Goal: Task Accomplishment & Management: Complete application form

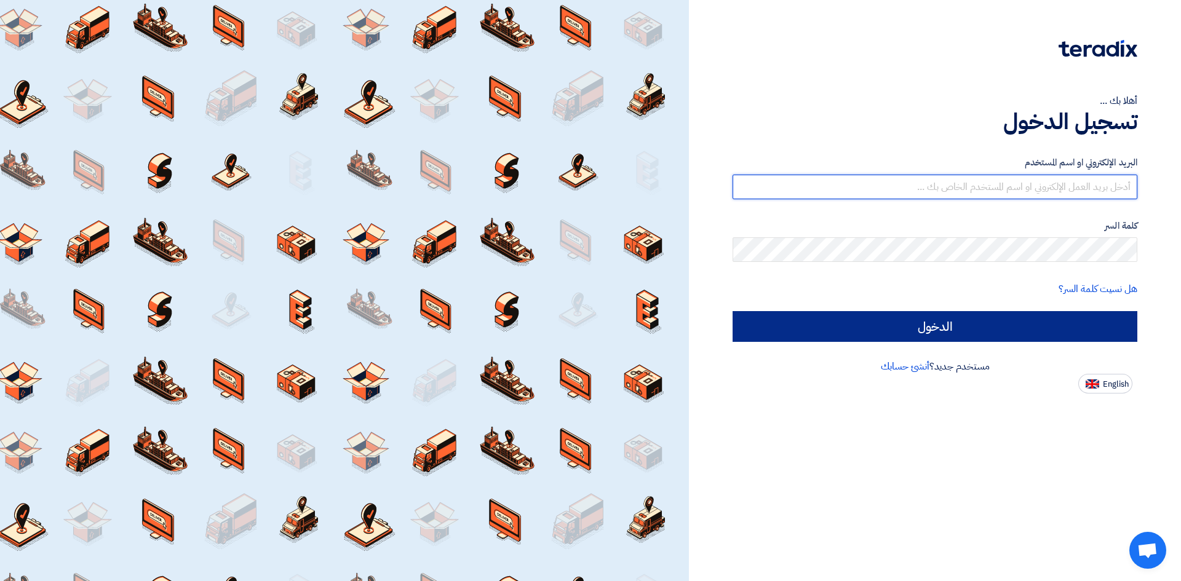
type input "[EMAIL_ADDRESS][DOMAIN_NAME]"
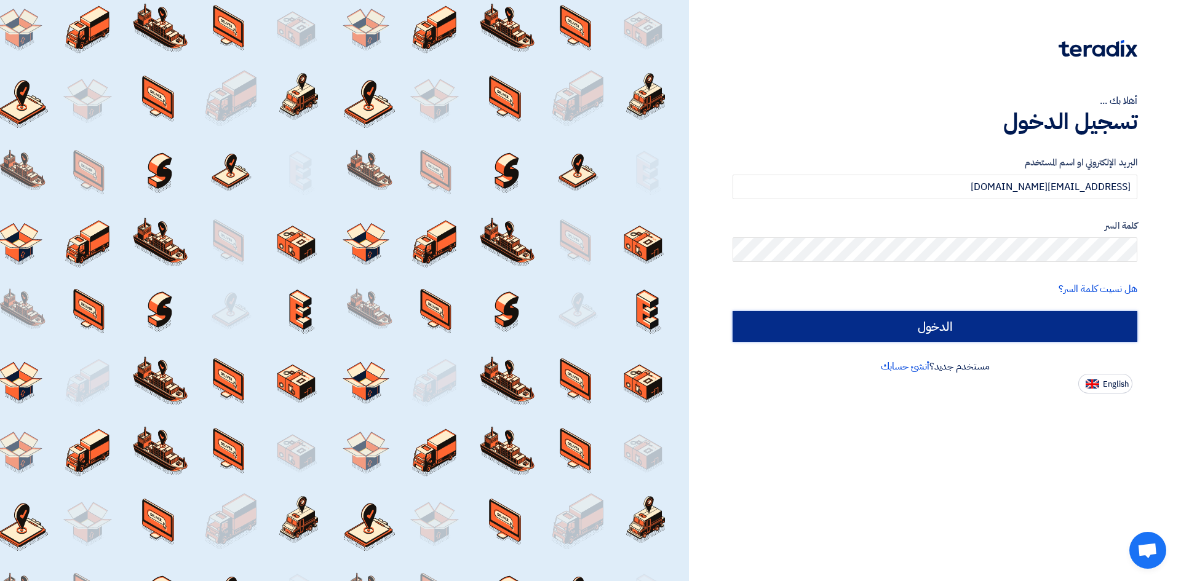
click at [996, 331] on input "الدخول" at bounding box center [934, 326] width 405 height 31
type input "Sign in"
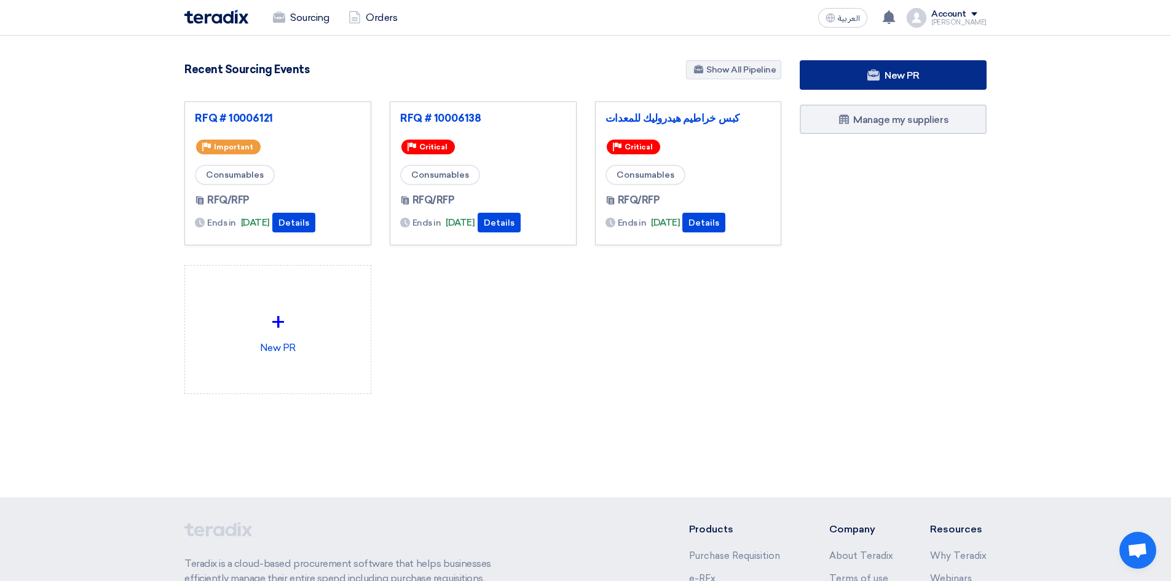
click at [921, 68] on link "New PR" at bounding box center [893, 75] width 187 height 30
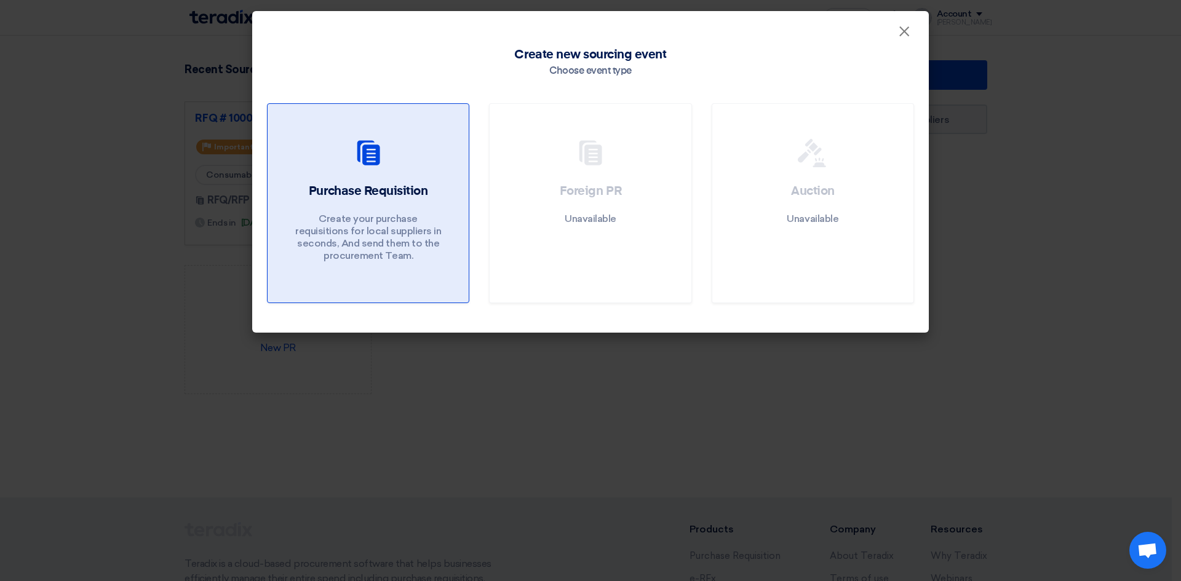
click at [322, 160] on div at bounding box center [368, 155] width 172 height 34
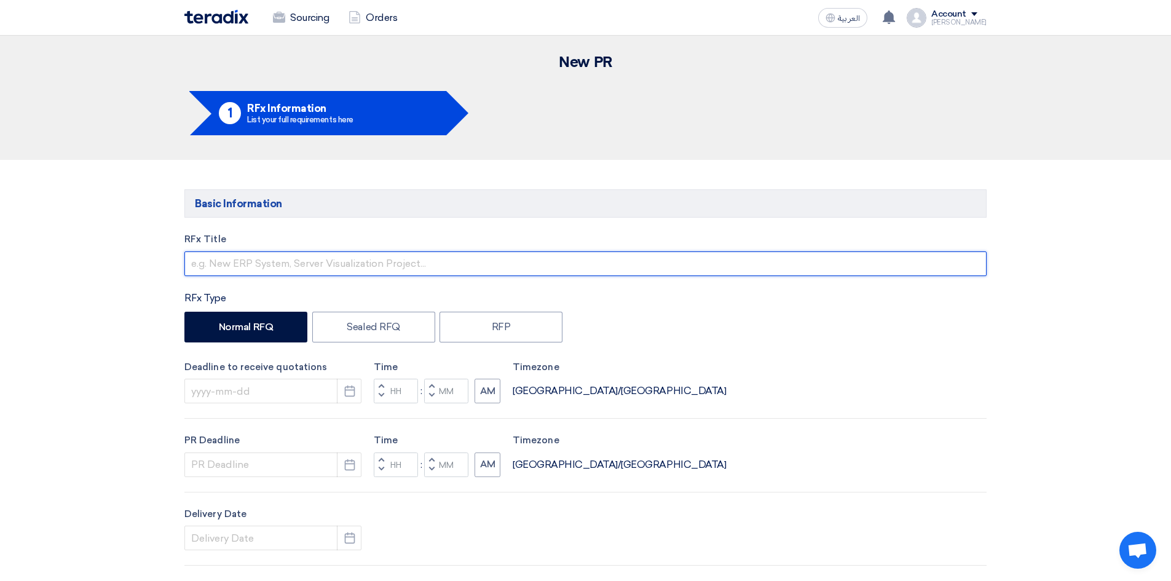
click at [253, 263] on input "text" at bounding box center [585, 263] width 802 height 25
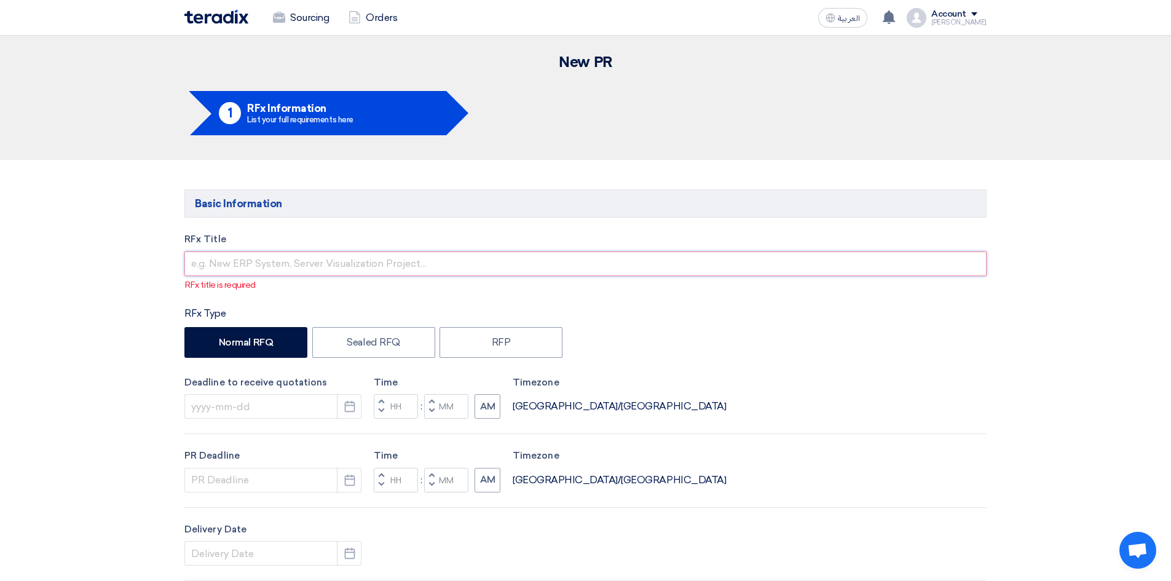
click at [251, 260] on input "text" at bounding box center [585, 263] width 802 height 25
click at [251, 265] on input "text" at bounding box center [585, 263] width 802 height 25
paste input "Siemens Turbine Oil Tank Air Filter"
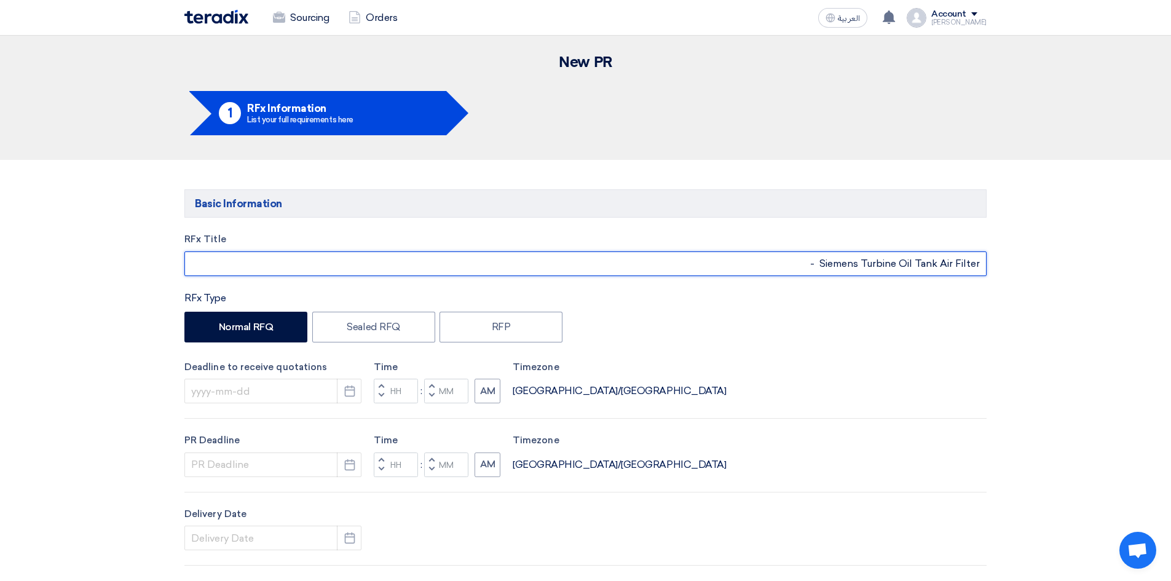
type input "Siemens Turbine Oil Tank Air Filter -R"
drag, startPoint x: 820, startPoint y: 6, endPoint x: 429, endPoint y: 269, distance: 471.9
click at [429, 269] on input "Siemens Turbine Oil Tank Air Filter -R" at bounding box center [585, 263] width 802 height 25
click at [466, 259] on input "Siemens Turbine Oil Tank Air Filter -R" at bounding box center [585, 263] width 802 height 25
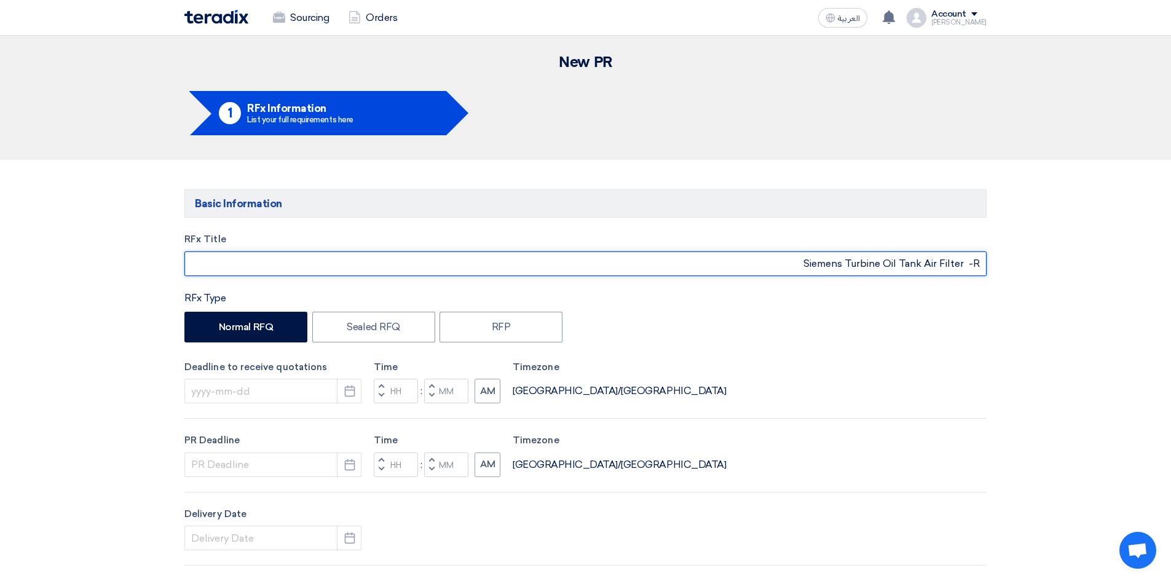
click at [466, 259] on input "Siemens Turbine Oil Tank Air Filter -R" at bounding box center [585, 263] width 802 height 25
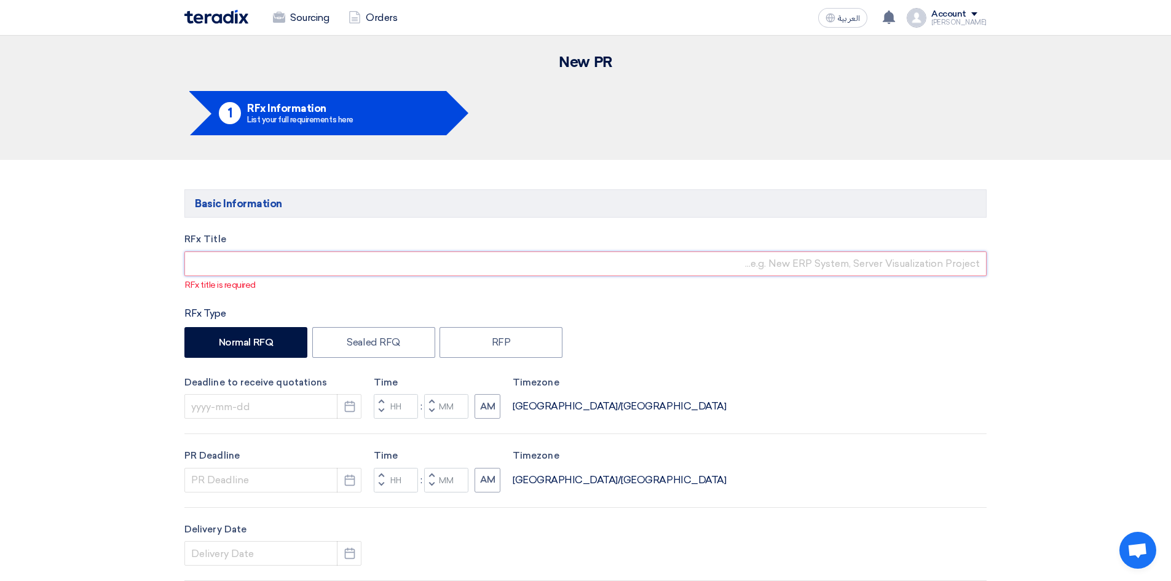
click at [228, 267] on input "text" at bounding box center [585, 263] width 802 height 25
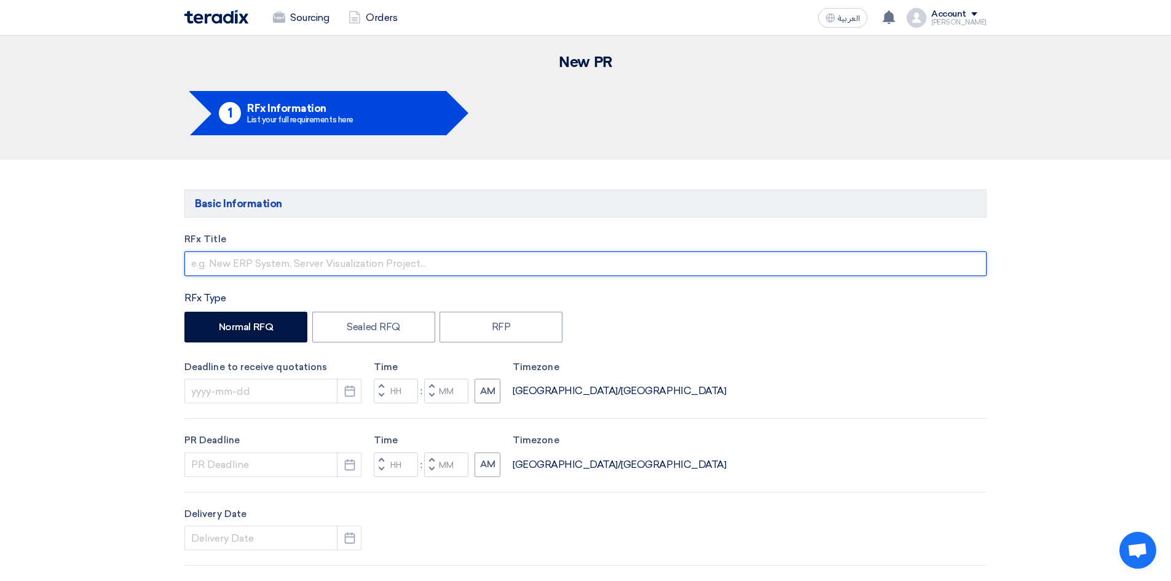
click at [281, 258] on input "text" at bounding box center [585, 263] width 802 height 25
paste input "Siemens Turbine Oil Tank Air Filter"
type input "Siemens Turbine Oil Tank Air Filter - RFQ# 10007878"
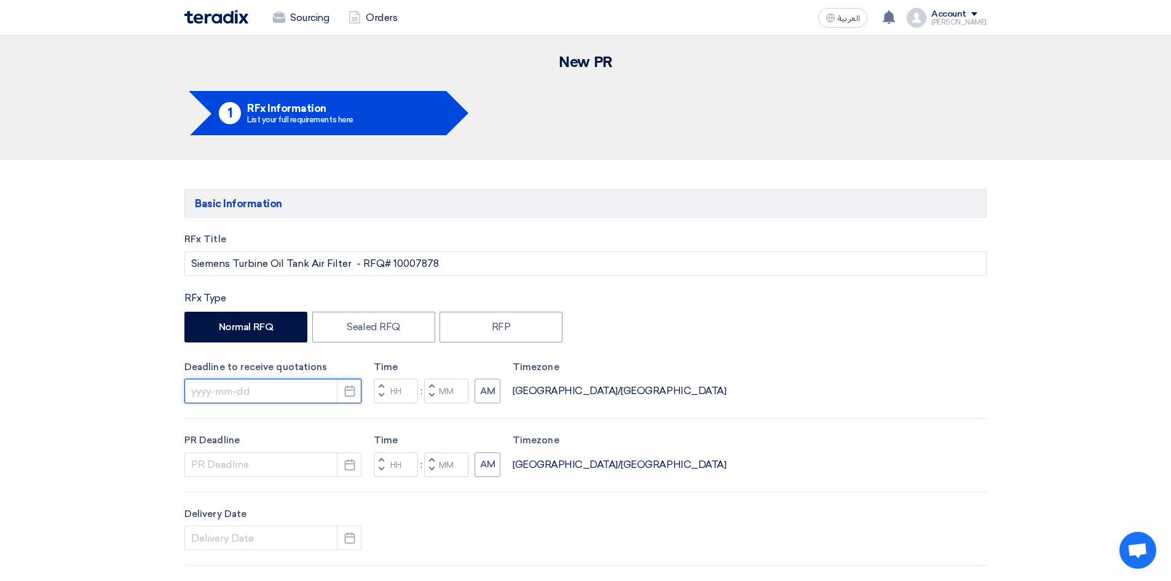
click at [283, 390] on input at bounding box center [272, 391] width 177 height 25
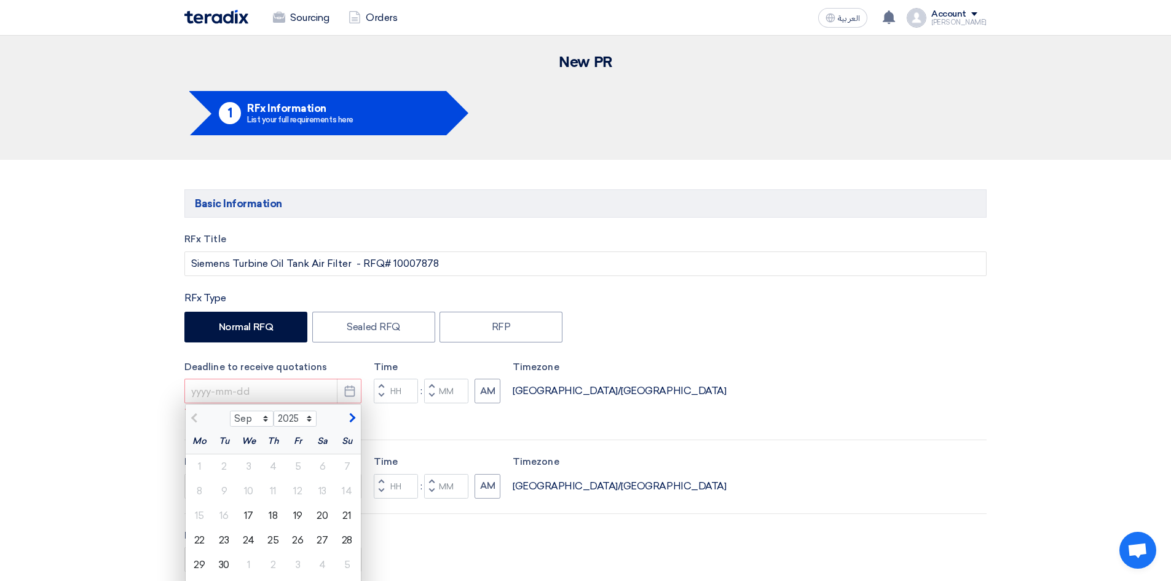
click at [353, 418] on span "button" at bounding box center [350, 418] width 7 height 11
select select "10"
click at [295, 519] on div "17" at bounding box center [298, 516] width 25 height 25
type input "[DATE]"
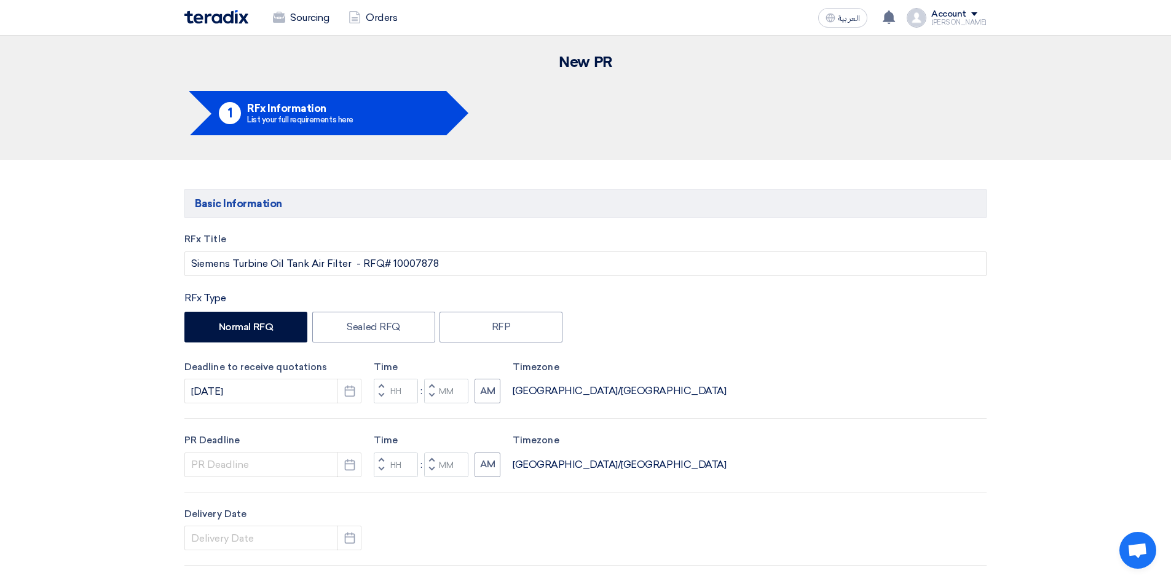
click at [381, 389] on button "Decrement hours" at bounding box center [381, 396] width 15 height 15
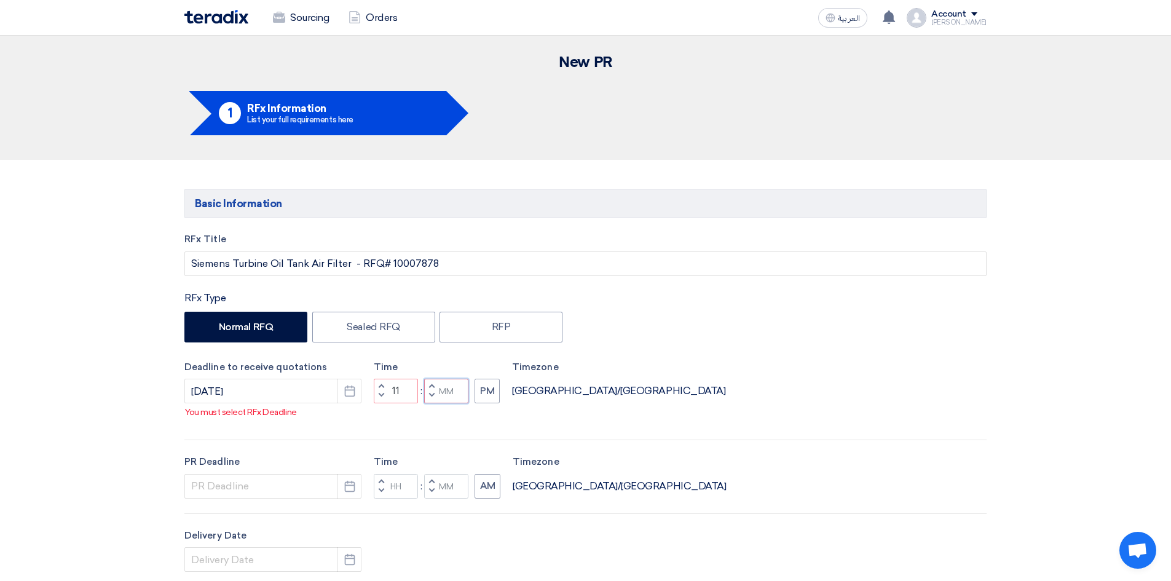
click at [440, 401] on input "Minutes" at bounding box center [446, 391] width 44 height 25
click at [437, 404] on button "Decrement minutes" at bounding box center [431, 396] width 15 height 15
type input "10"
type input "59"
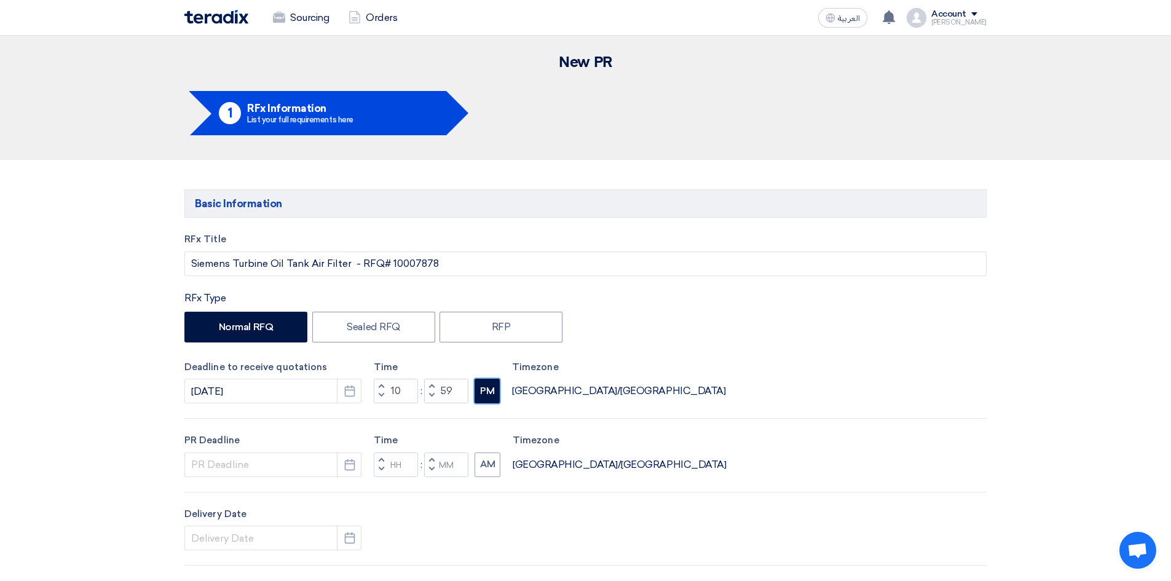
click at [475, 400] on button "PM" at bounding box center [487, 391] width 25 height 25
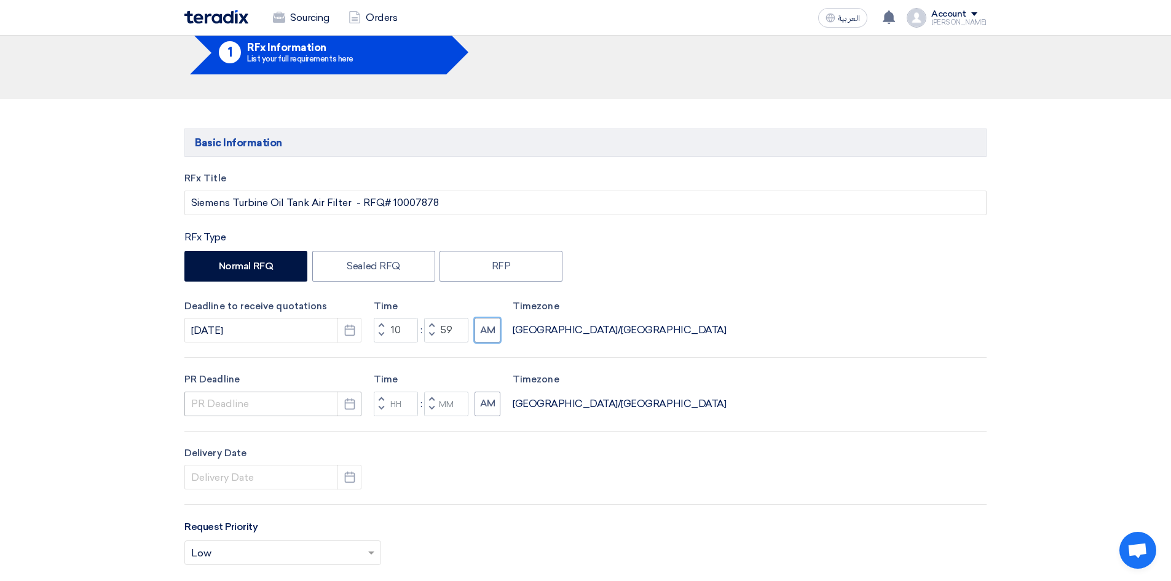
scroll to position [61, 0]
click at [229, 402] on input at bounding box center [272, 403] width 177 height 25
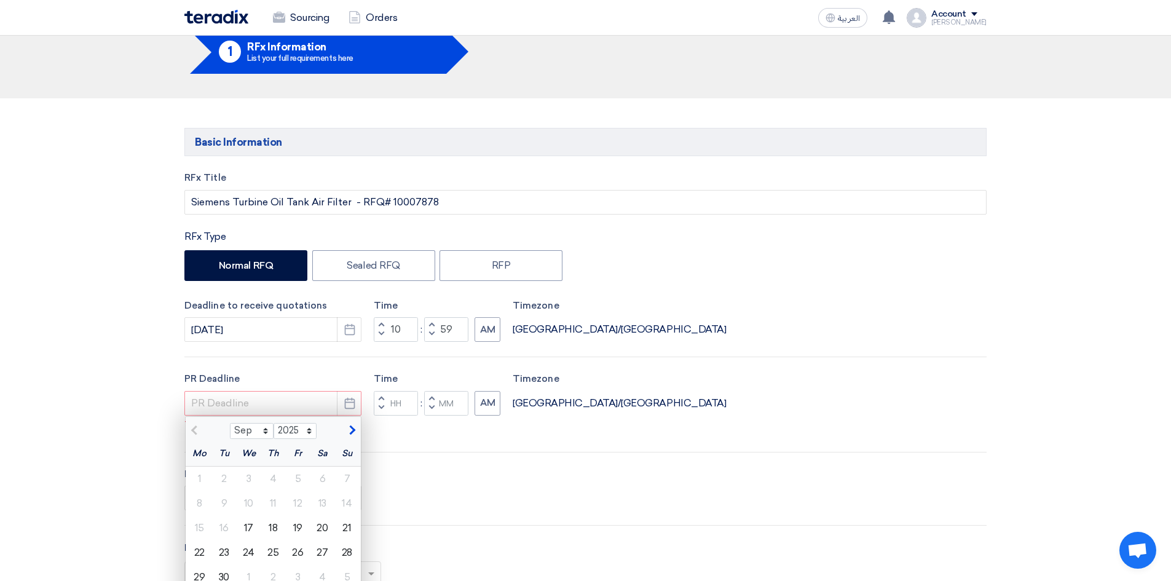
click at [348, 434] on span "button" at bounding box center [350, 430] width 7 height 11
select select "10"
click at [298, 533] on div "17" at bounding box center [298, 528] width 25 height 25
type input "[DATE]"
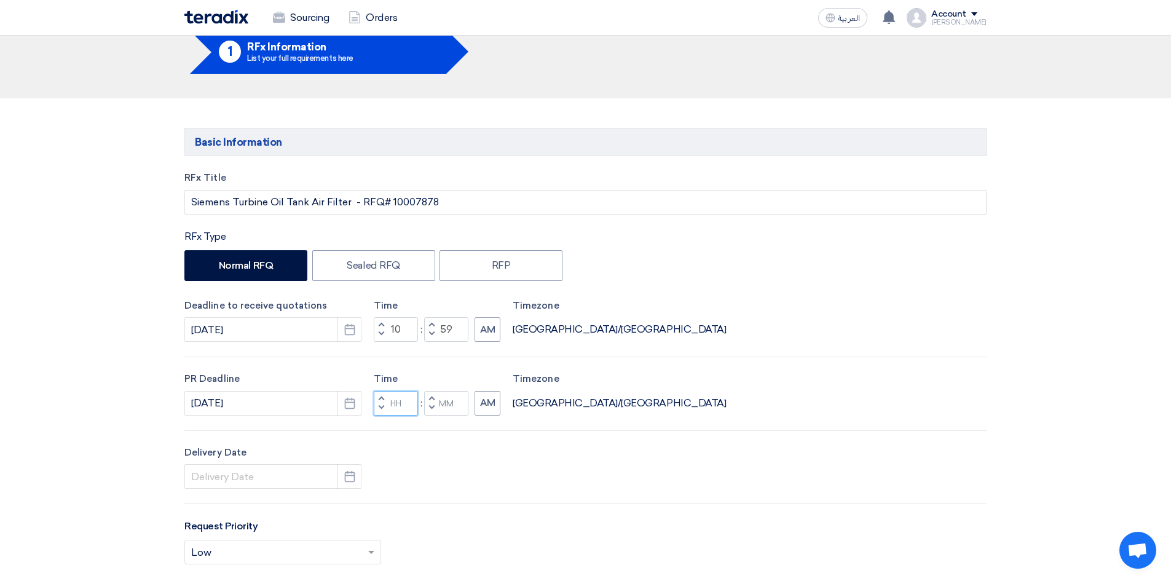
click at [391, 399] on input "Hours" at bounding box center [396, 403] width 44 height 25
click at [381, 402] on button "Decrement hours" at bounding box center [381, 407] width 15 height 15
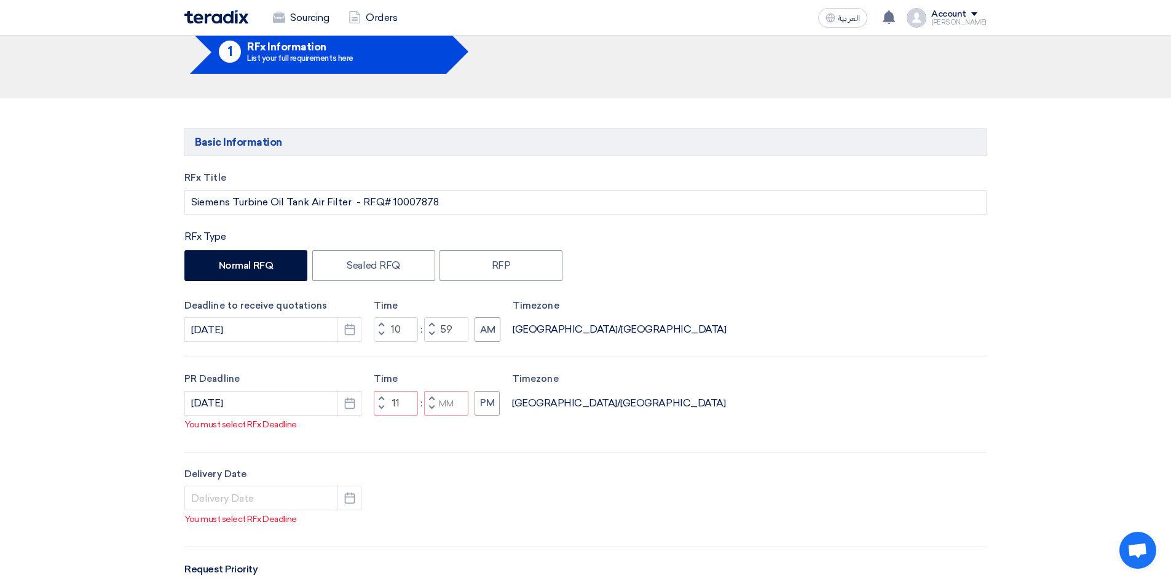
click at [432, 411] on span "button" at bounding box center [432, 407] width 4 height 7
type input "10"
type input "59"
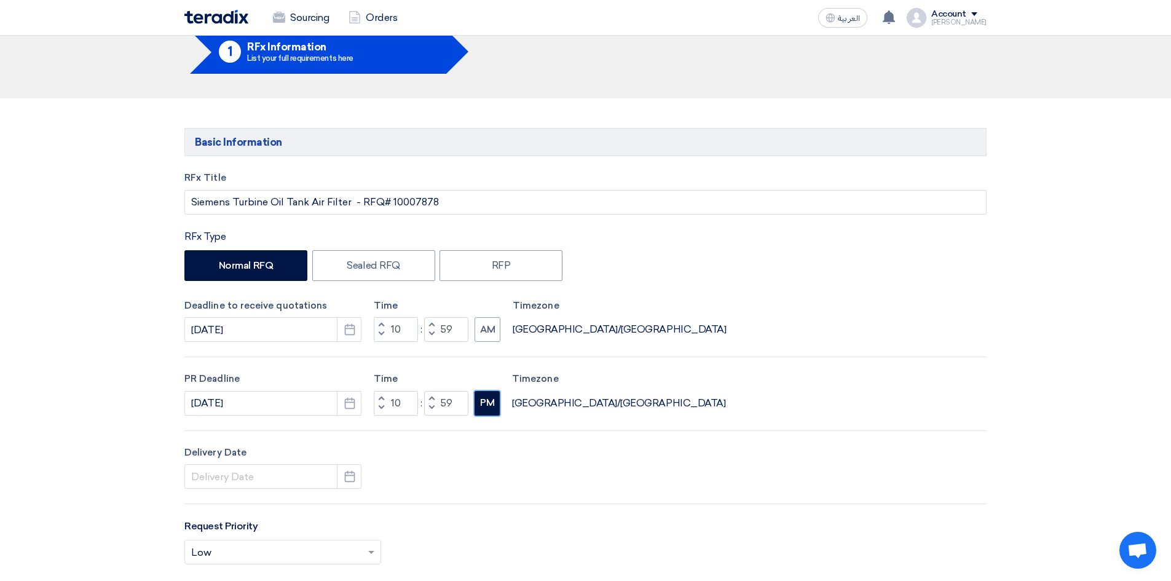
click at [476, 411] on button "PM" at bounding box center [487, 403] width 25 height 25
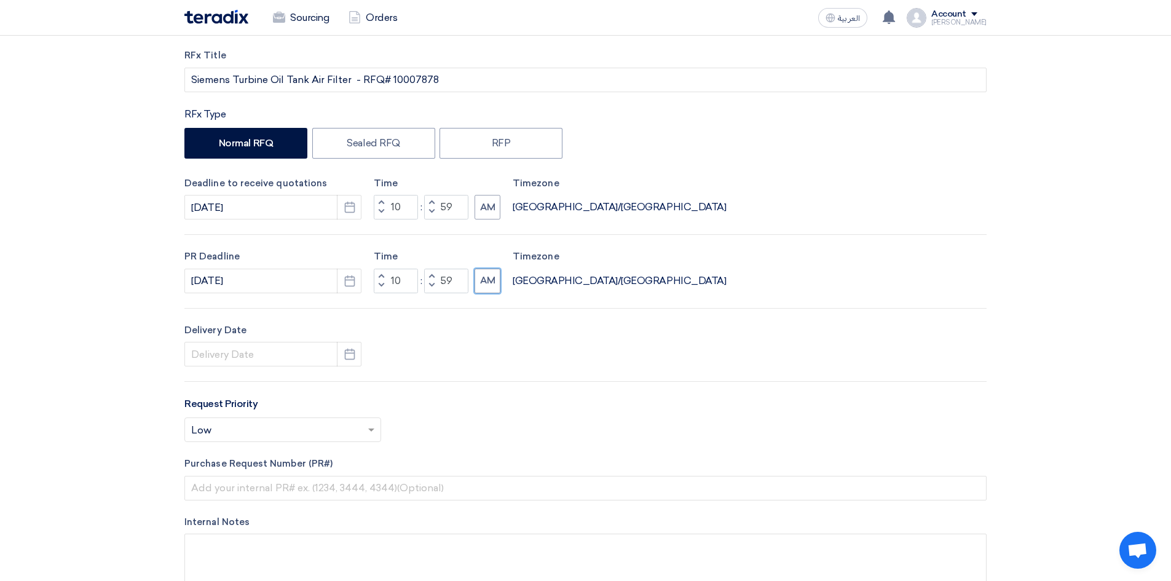
scroll to position [184, 0]
click at [295, 362] on input at bounding box center [272, 353] width 177 height 25
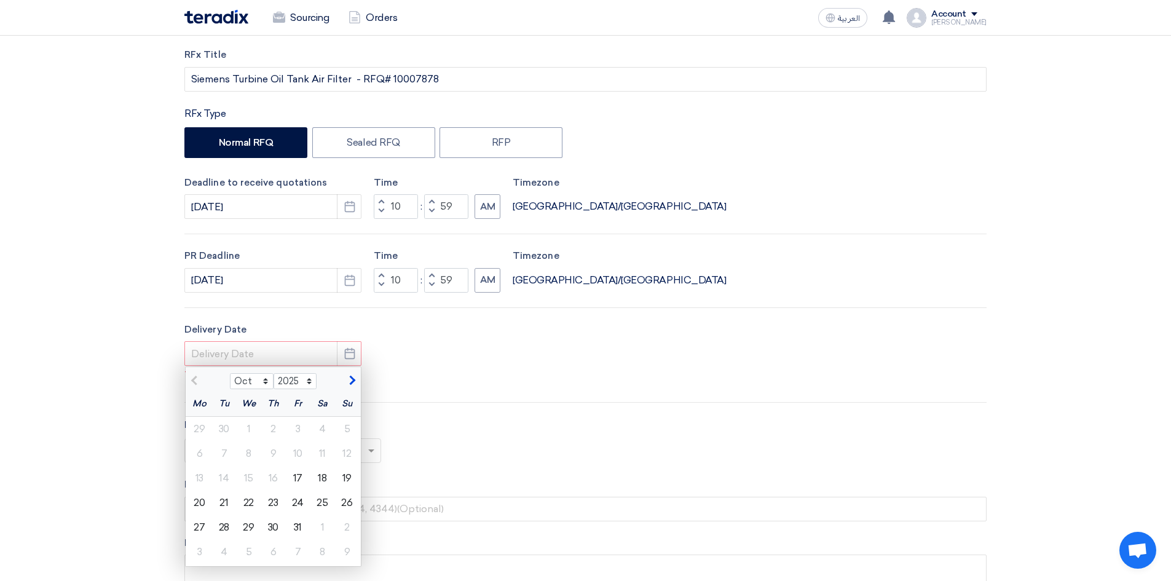
click at [353, 382] on span "button" at bounding box center [350, 380] width 7 height 11
click at [191, 384] on button "button" at bounding box center [196, 379] width 20 height 12
select select "10"
click at [349, 474] on div "19" at bounding box center [347, 478] width 25 height 25
type input "[DATE]"
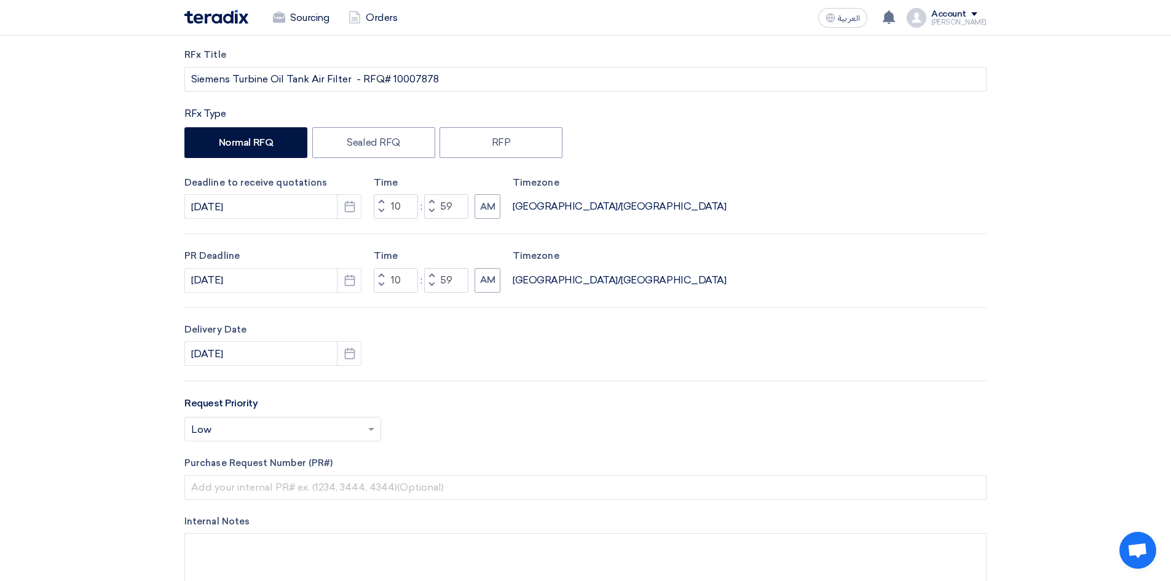
click at [287, 421] on input "text" at bounding box center [276, 431] width 171 height 20
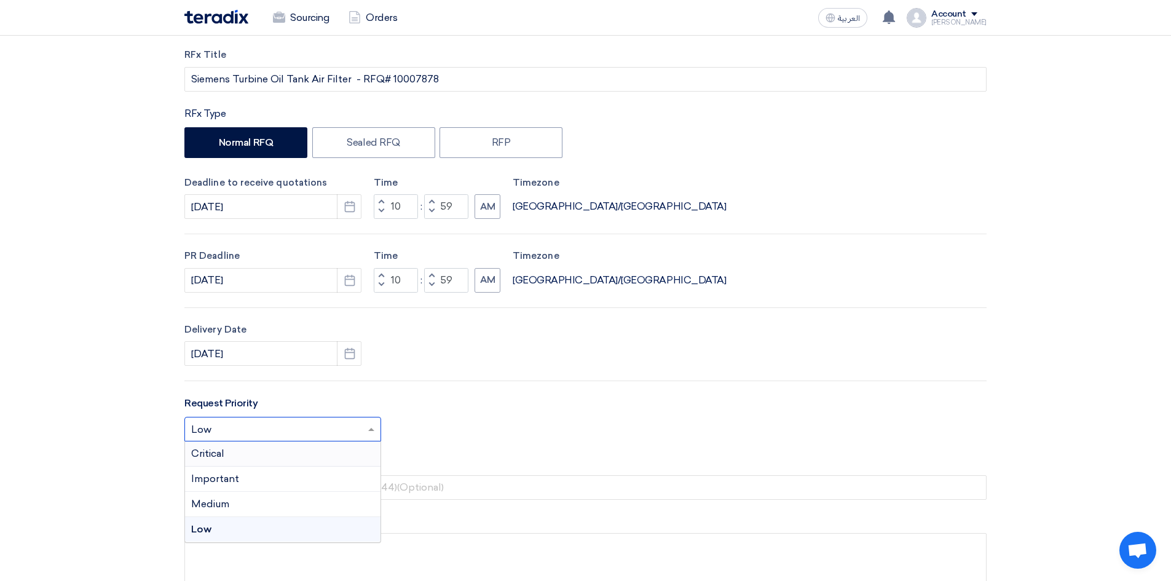
click at [246, 460] on div "Critical" at bounding box center [283, 453] width 196 height 25
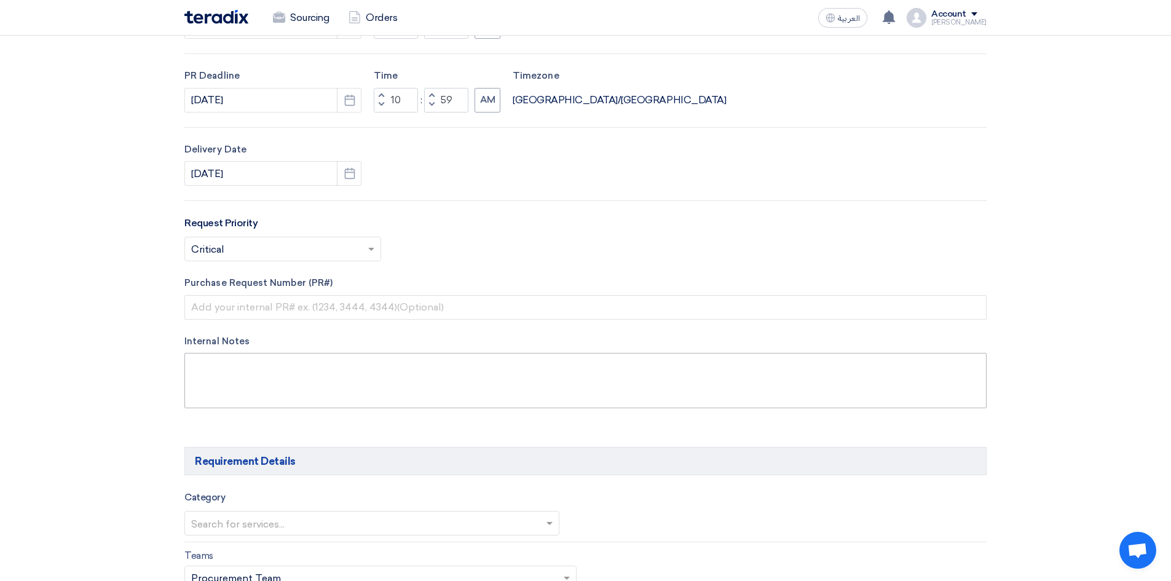
scroll to position [369, 0]
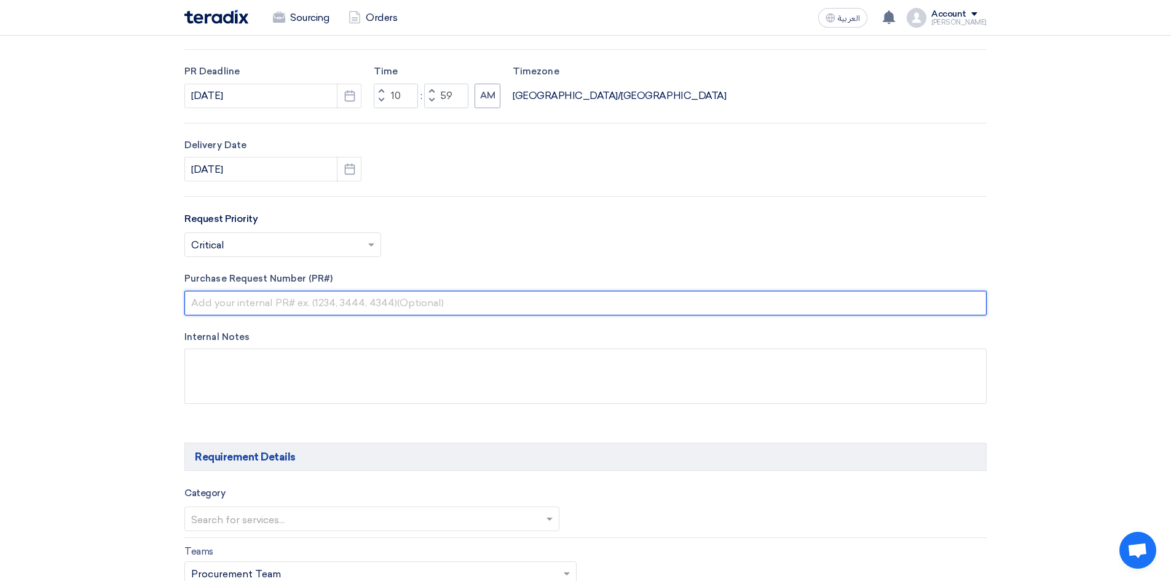
click at [334, 299] on input "text" at bounding box center [585, 303] width 802 height 25
type input "10007878"
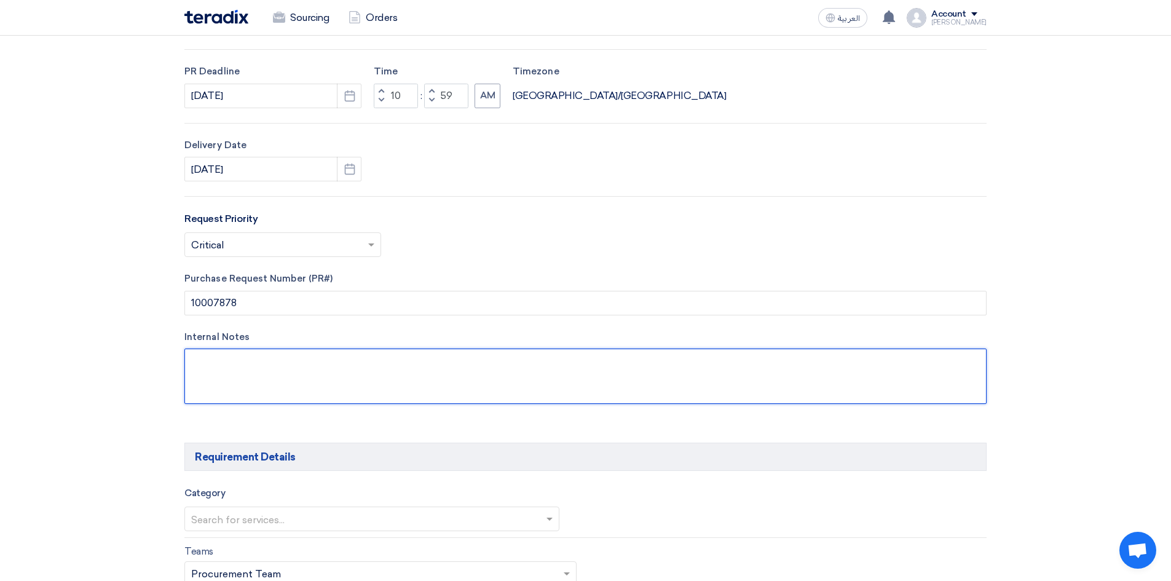
click at [345, 363] on textarea at bounding box center [585, 376] width 802 height 55
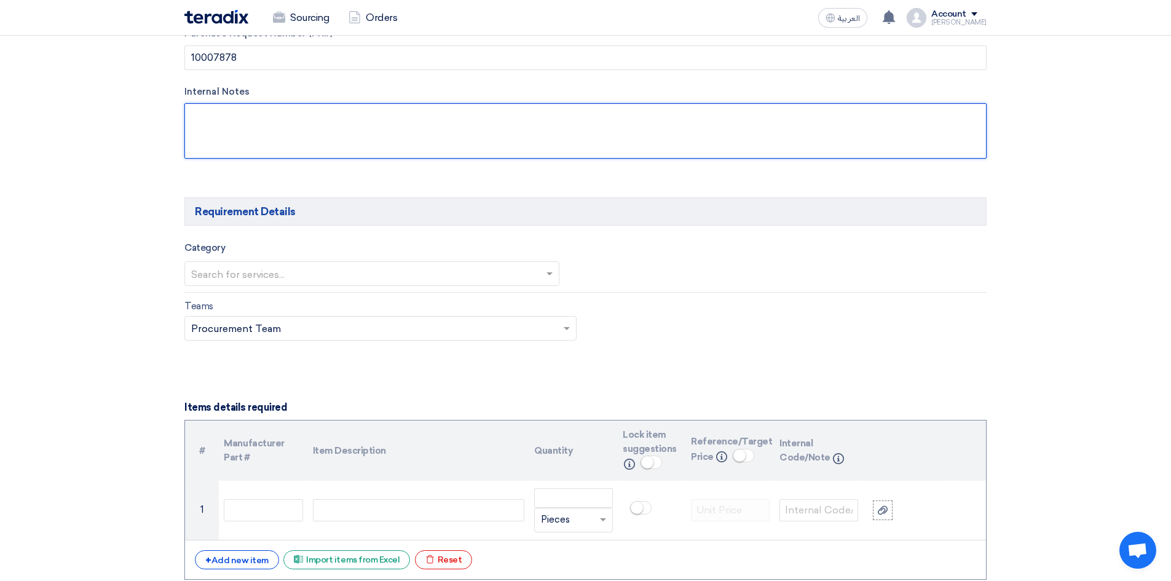
scroll to position [615, 0]
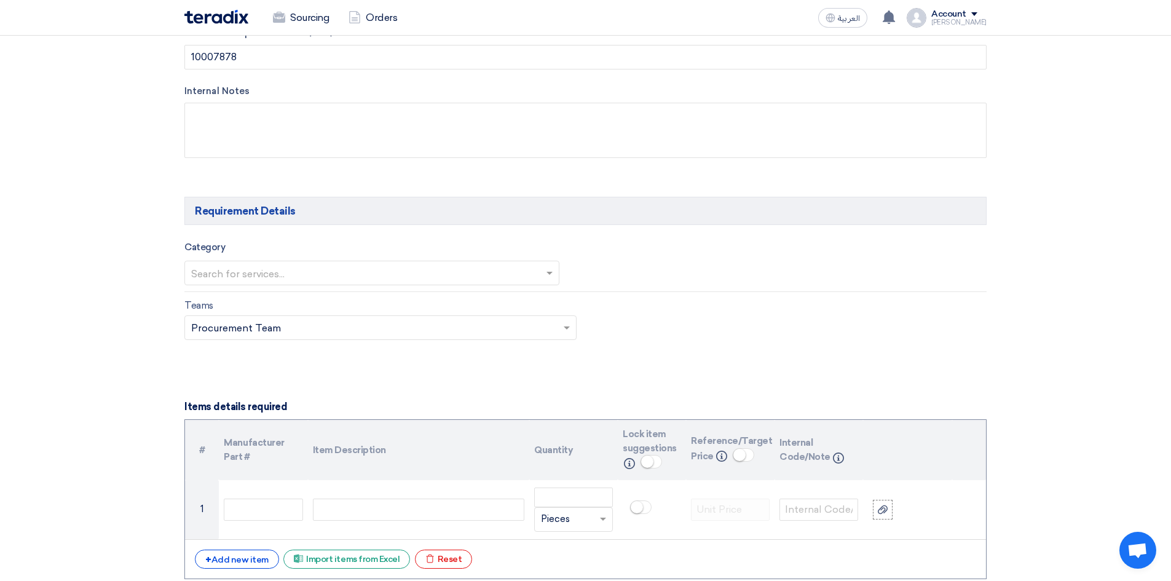
click at [351, 275] on input "text" at bounding box center [365, 274] width 349 height 20
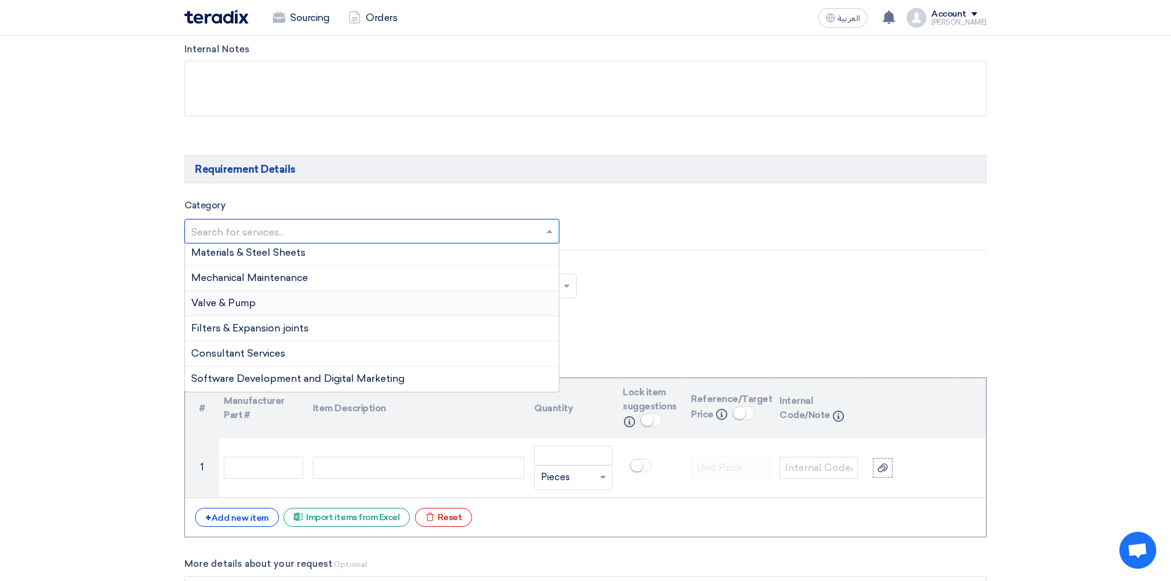
scroll to position [676, 0]
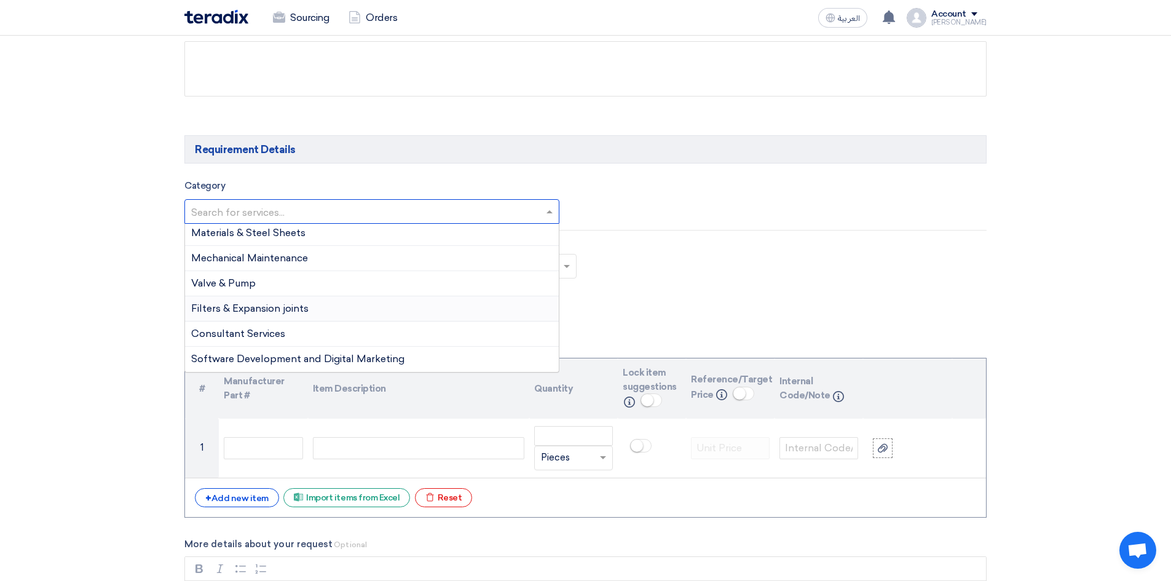
click at [303, 314] on div "Filters & Expansion joints" at bounding box center [372, 308] width 374 height 25
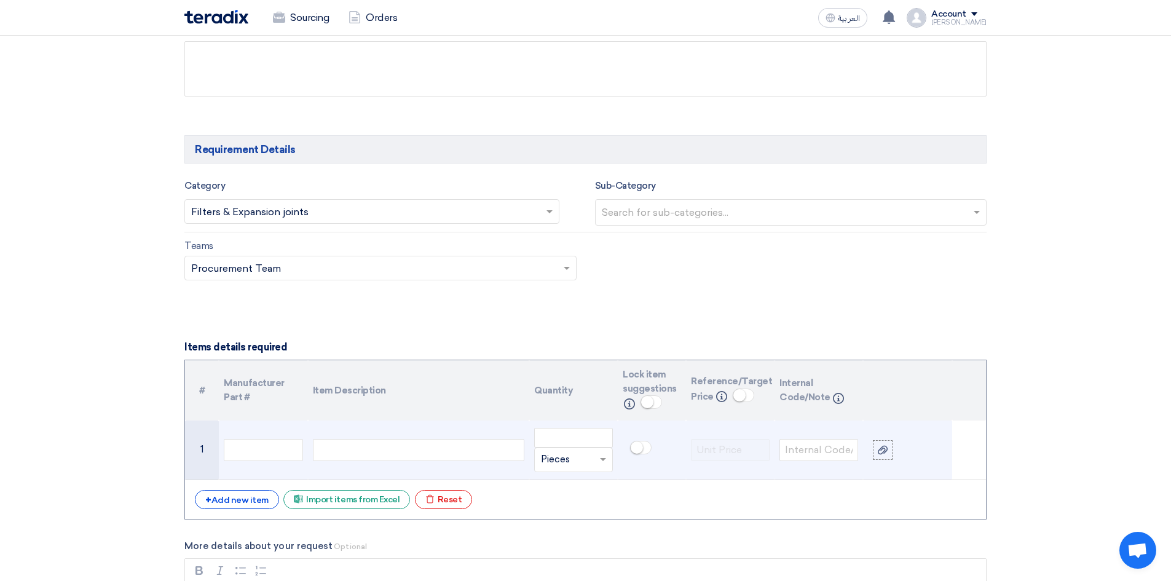
click at [347, 452] on div at bounding box center [419, 450] width 212 height 22
click at [352, 446] on div at bounding box center [419, 450] width 212 height 22
paste div
click at [566, 432] on input "number" at bounding box center [573, 438] width 79 height 20
type input "10"
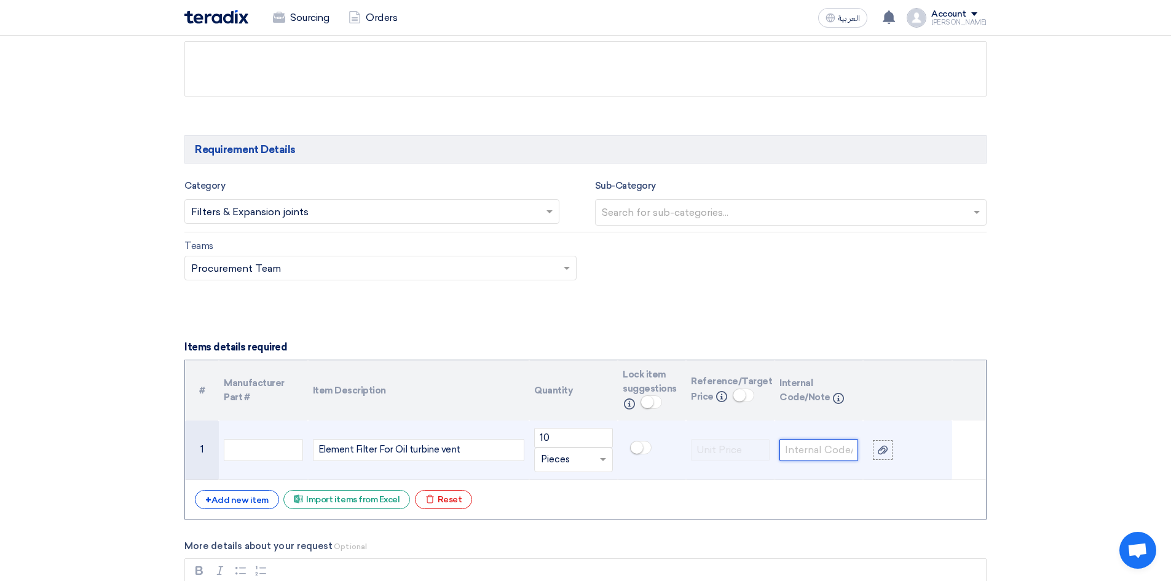
click at [828, 453] on input "text" at bounding box center [819, 450] width 79 height 22
paste input "14000010151"
type input "14000010151"
click at [641, 452] on small at bounding box center [637, 447] width 12 height 12
click at [641, 452] on small at bounding box center [645, 447] width 12 height 12
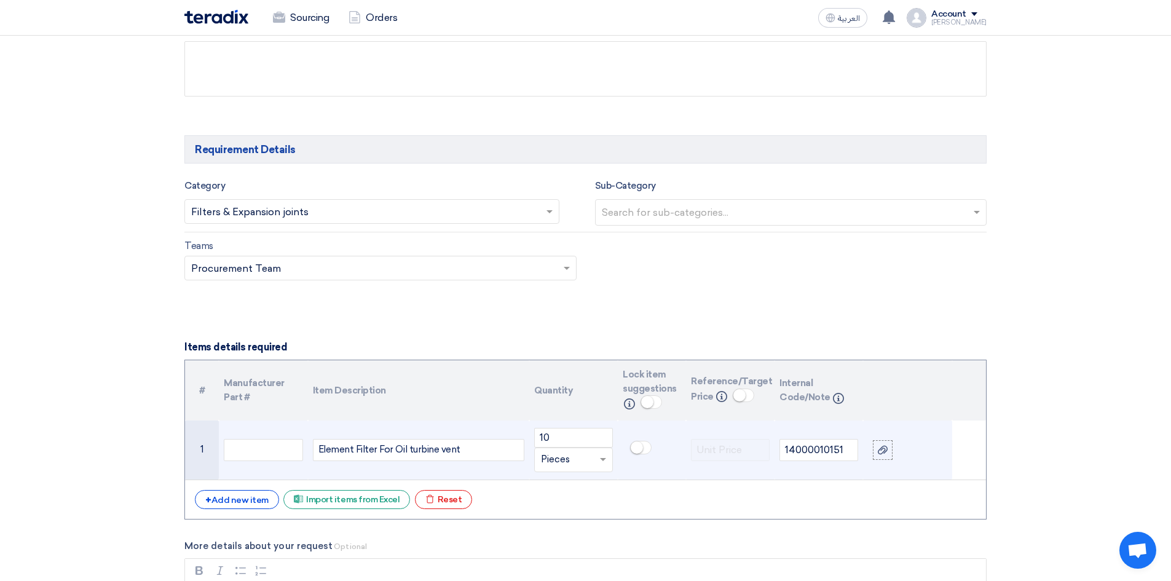
click at [640, 452] on small at bounding box center [637, 447] width 12 height 12
click at [640, 452] on small at bounding box center [645, 447] width 12 height 12
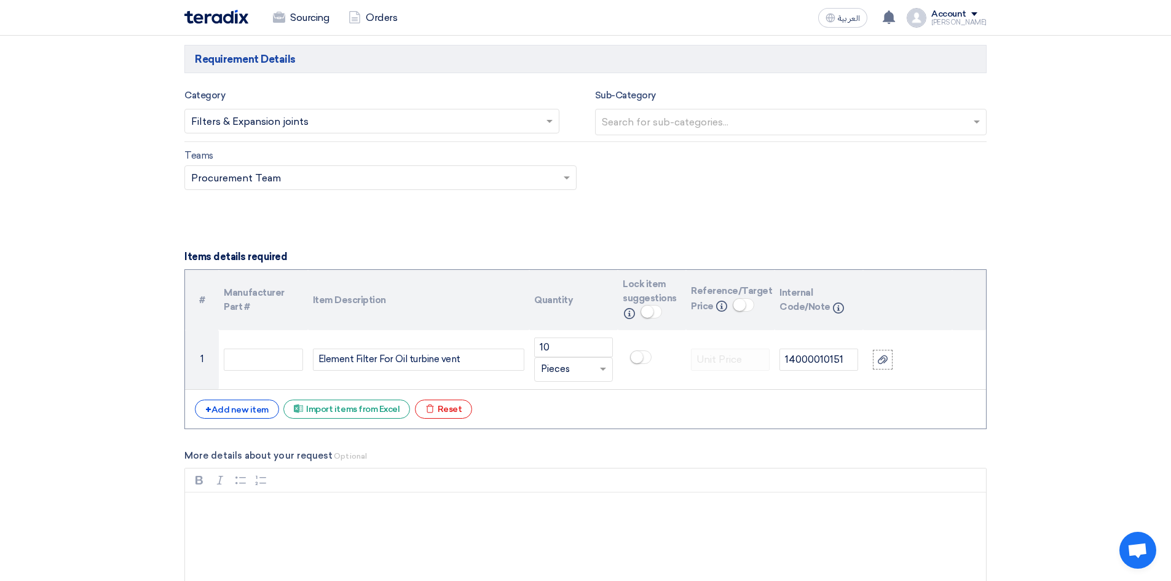
scroll to position [799, 0]
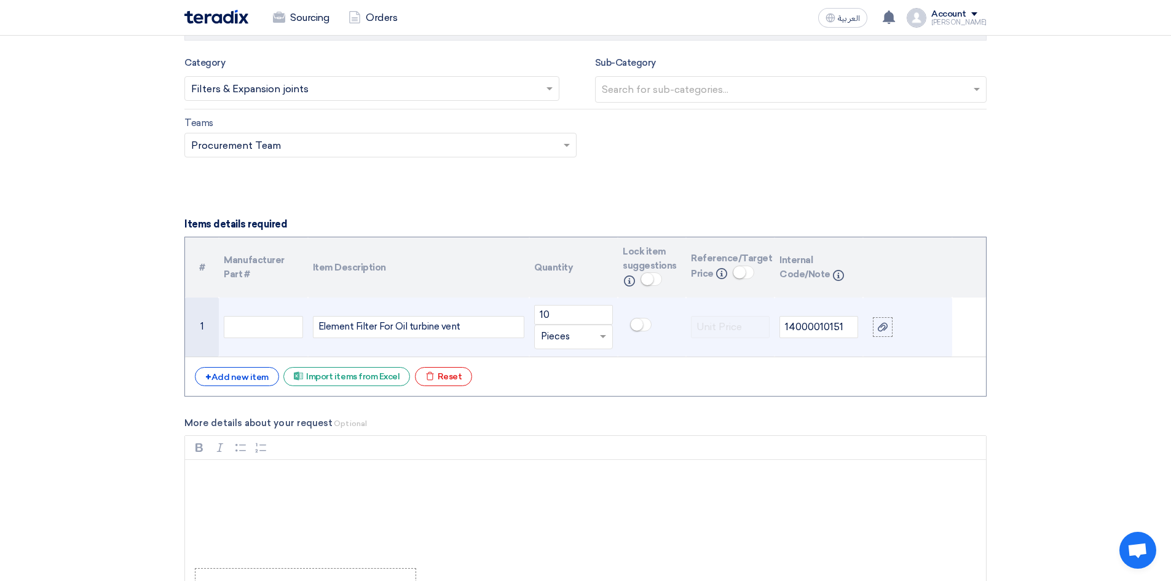
click at [602, 343] on span at bounding box center [604, 337] width 15 height 14
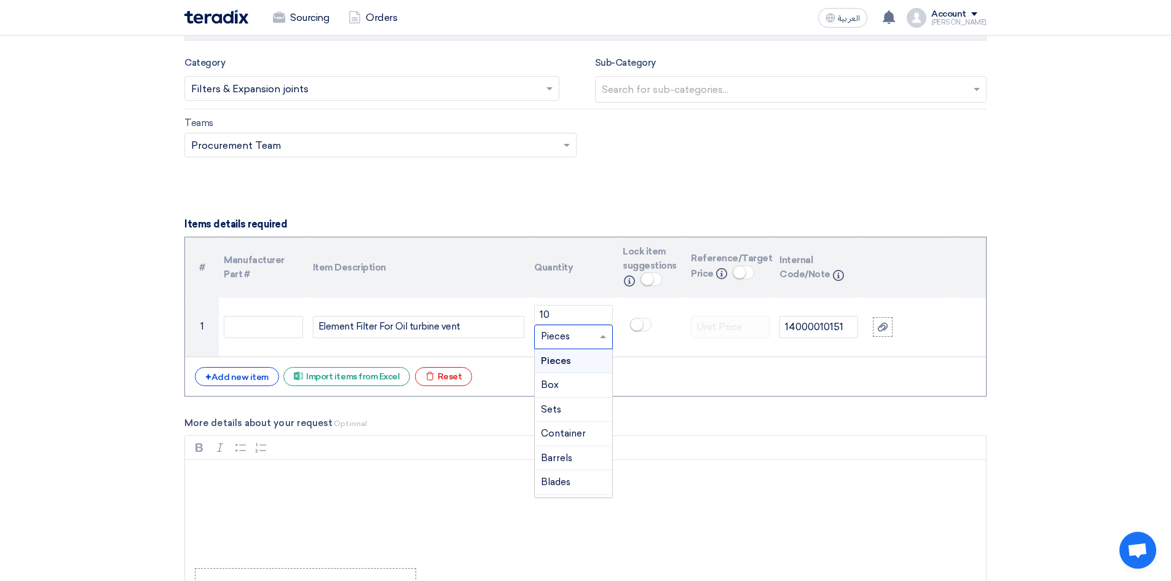
click at [718, 377] on div "+ Add new item Excel file Import items from Excel Excel file Reset" at bounding box center [586, 377] width 782 height 20
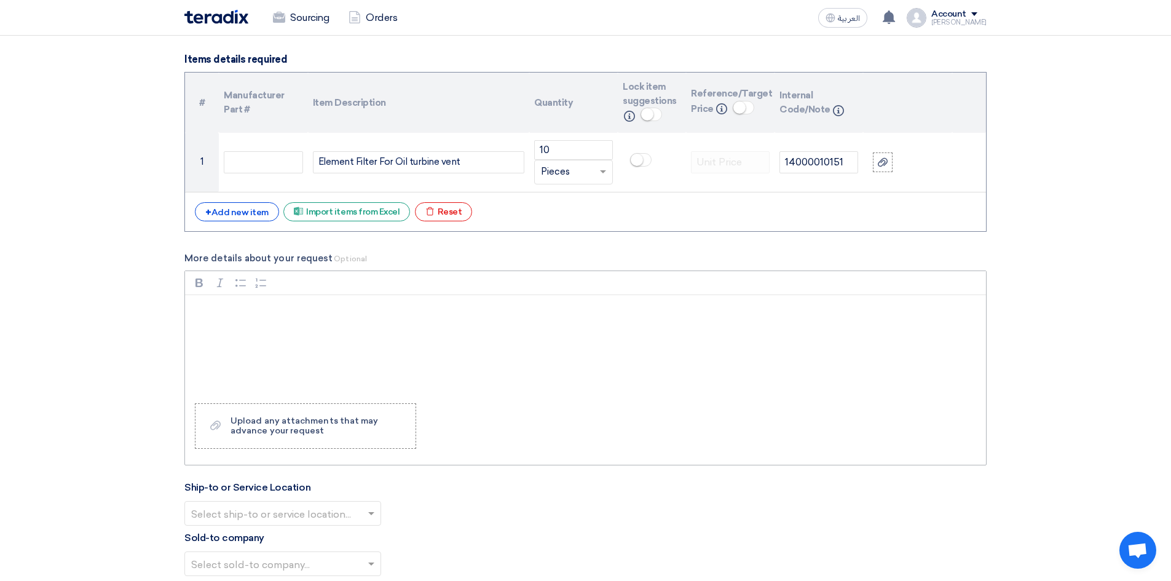
scroll to position [984, 0]
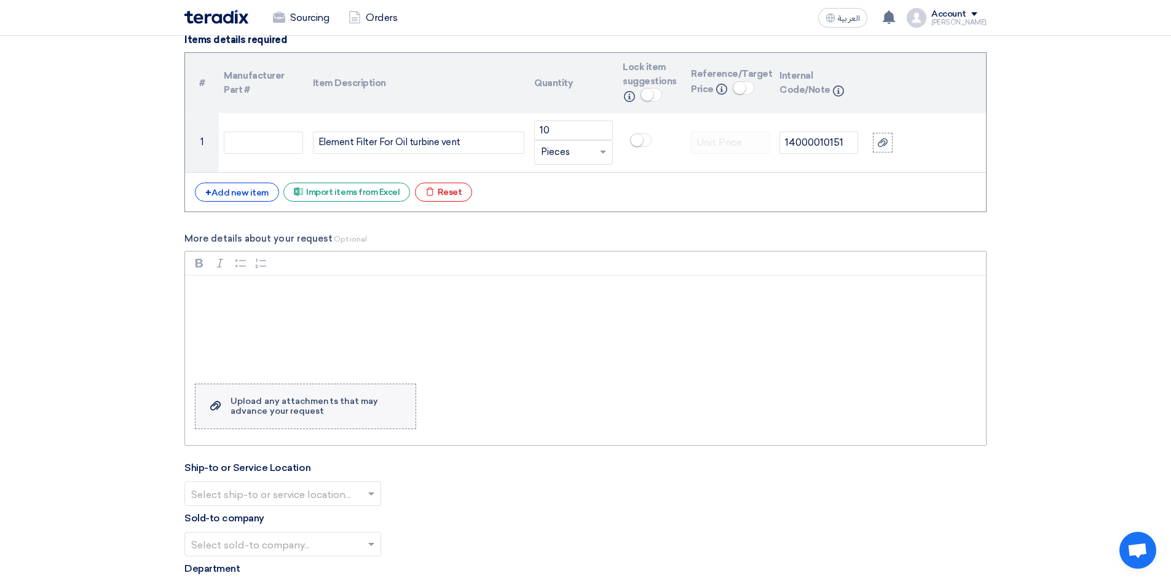
click at [296, 413] on div "Upload any attachments that may advance your request" at bounding box center [317, 407] width 173 height 20
click at [0, 0] on input "Upload a file Upload any attachments that may advance your request" at bounding box center [0, 0] width 0 height 0
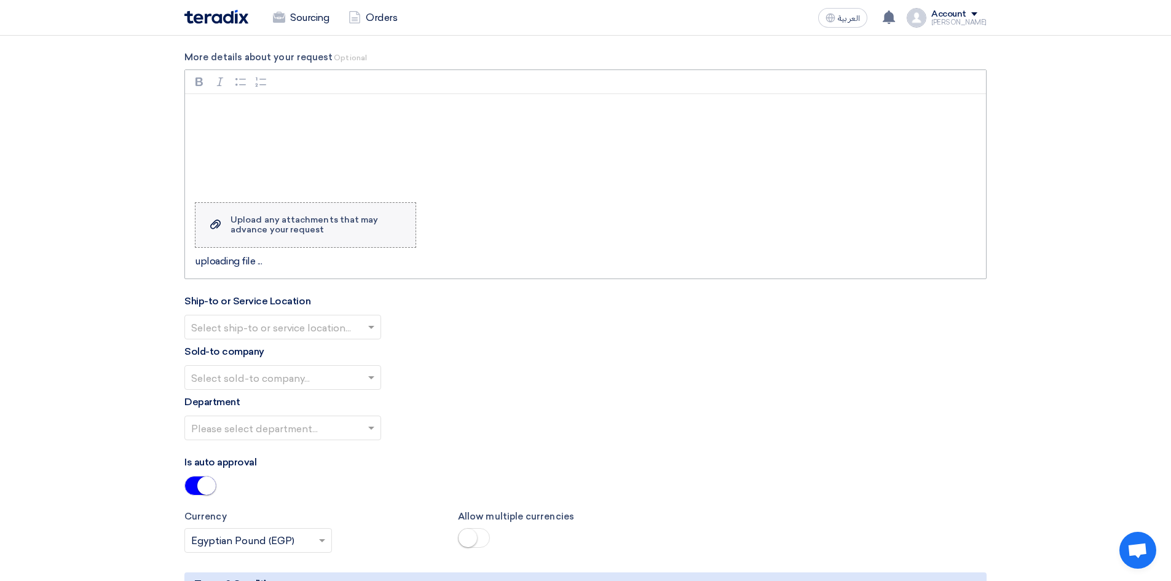
scroll to position [1168, 0]
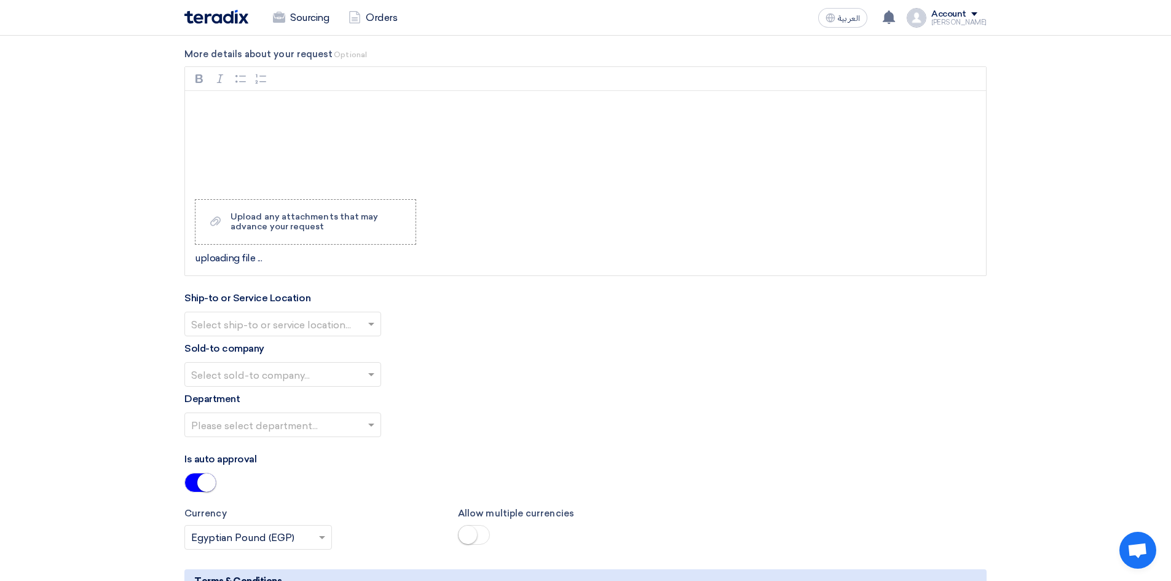
click at [306, 320] on input "text" at bounding box center [276, 325] width 171 height 20
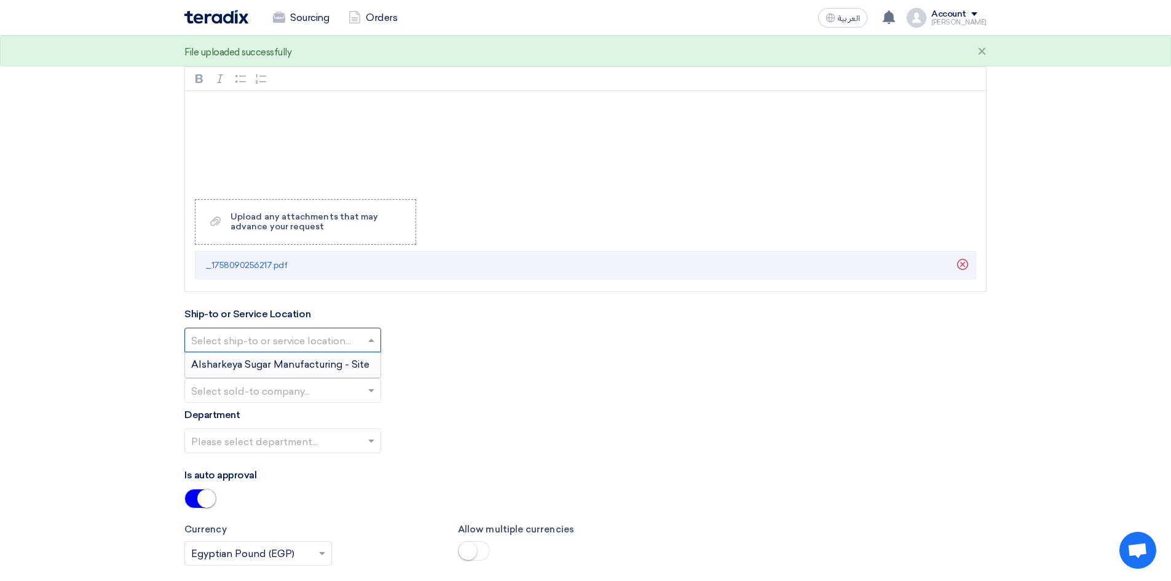
click at [303, 362] on span "Alsharkeya Sugar Manufacturing - Site" at bounding box center [280, 364] width 178 height 12
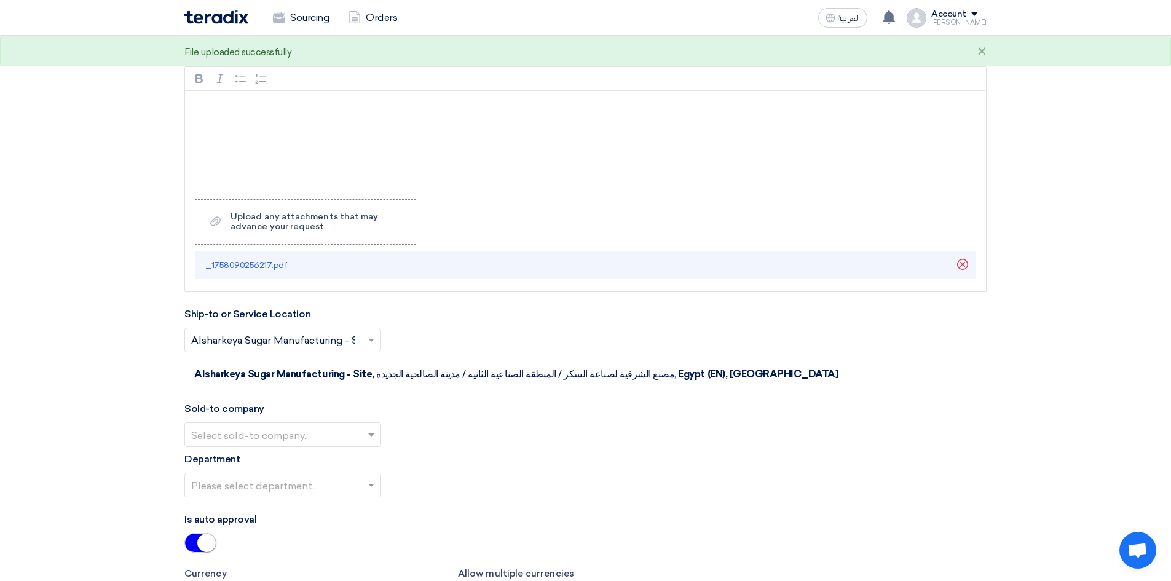
click at [311, 426] on input "text" at bounding box center [276, 436] width 171 height 20
click at [290, 447] on div "Alsharkeya Sugar Manufacturing" at bounding box center [283, 459] width 196 height 25
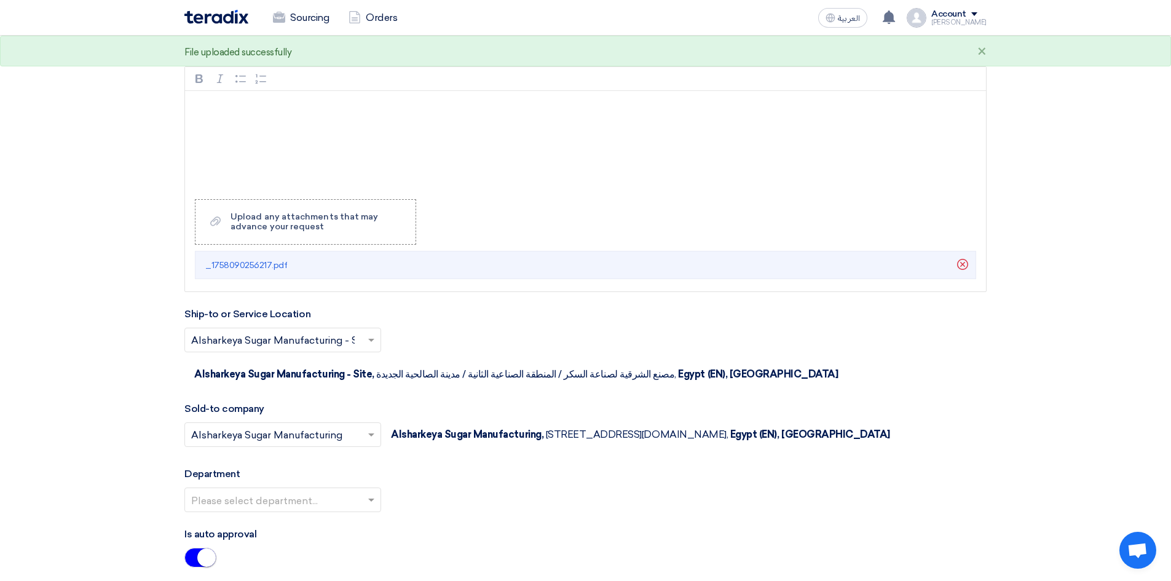
click at [278, 499] on input "text" at bounding box center [276, 501] width 171 height 20
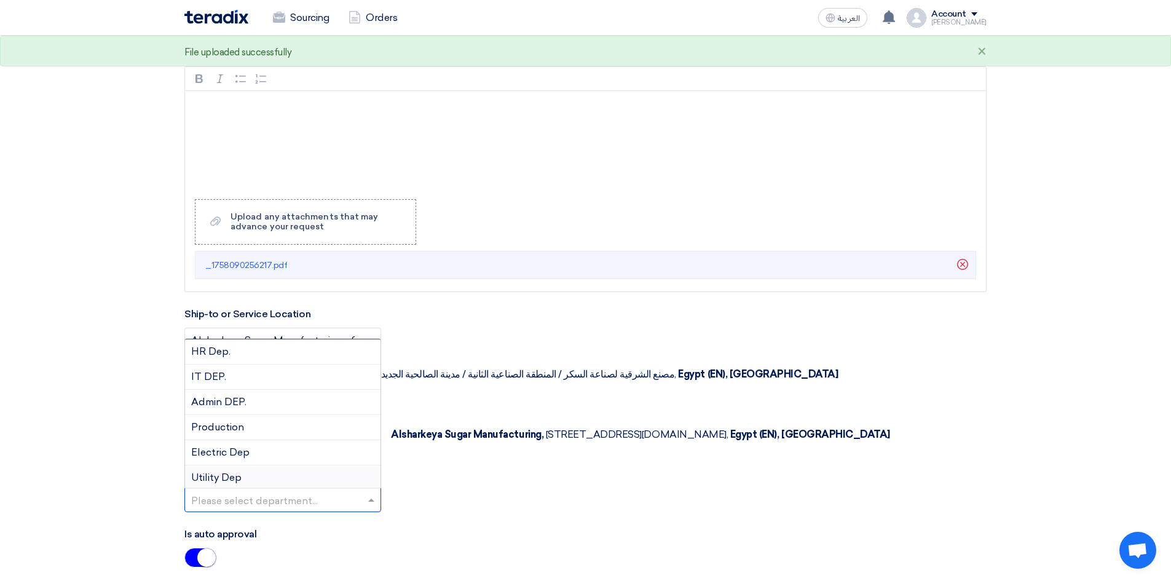
click at [253, 481] on div "Utility Dep" at bounding box center [283, 477] width 196 height 25
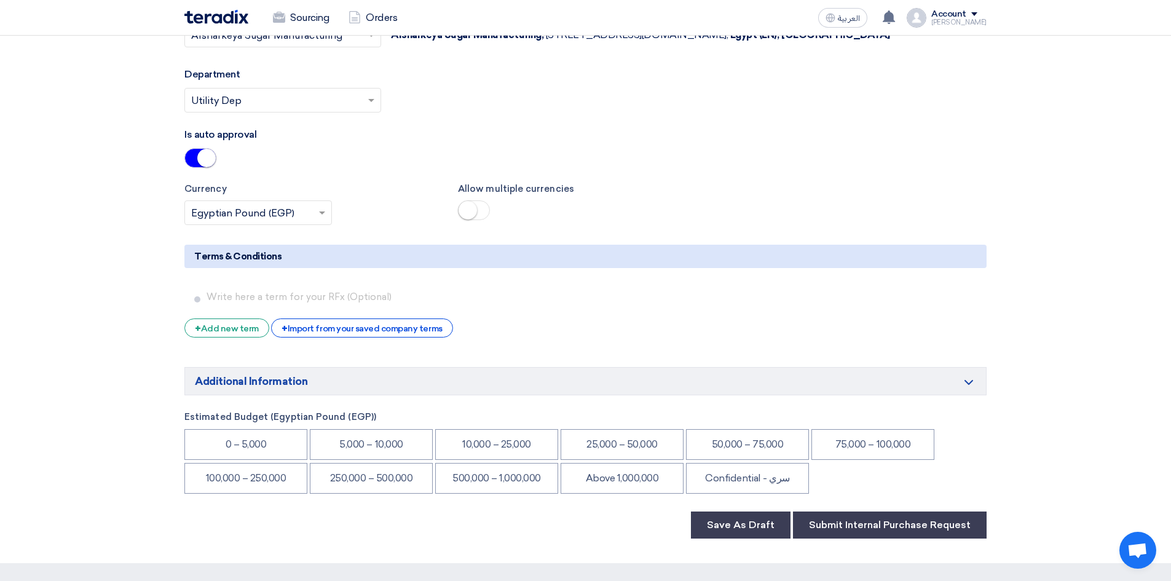
scroll to position [1599, 0]
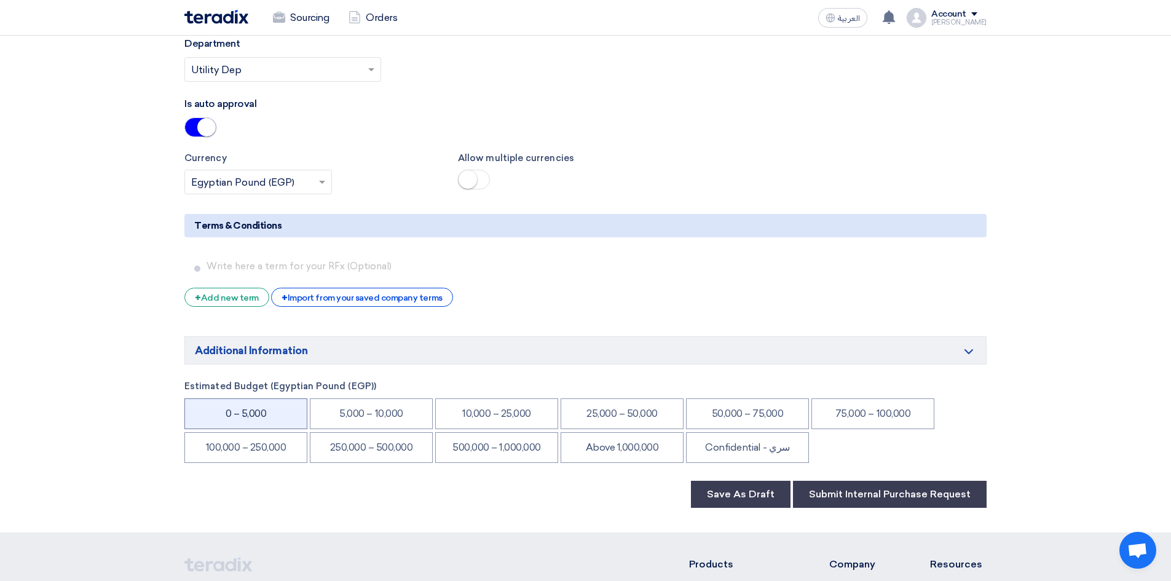
click at [226, 423] on li "0 – 5,000" at bounding box center [245, 413] width 123 height 31
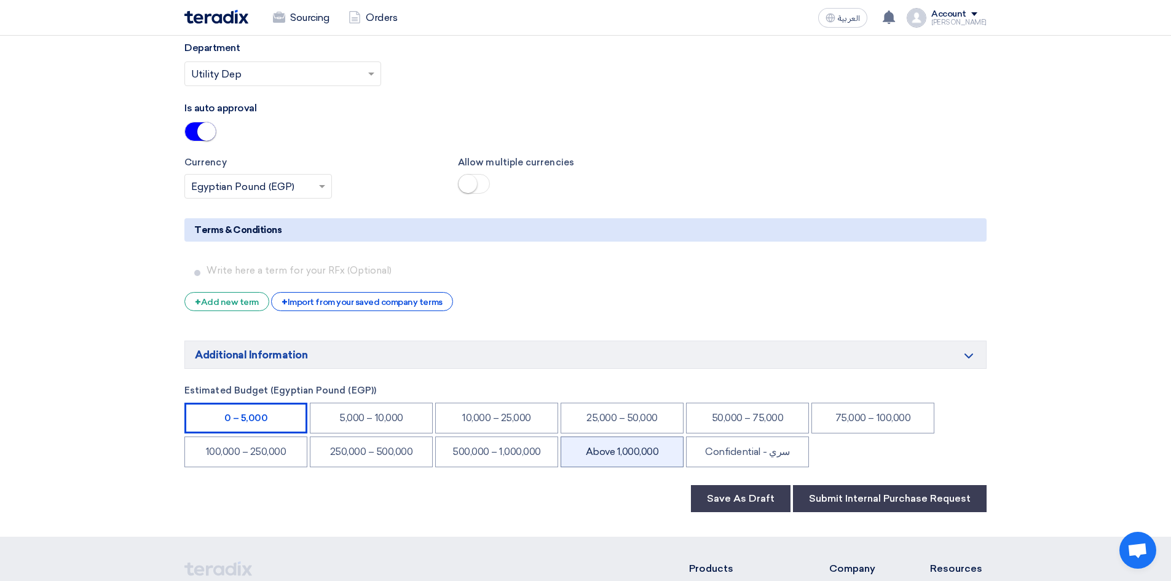
scroll to position [1459, 0]
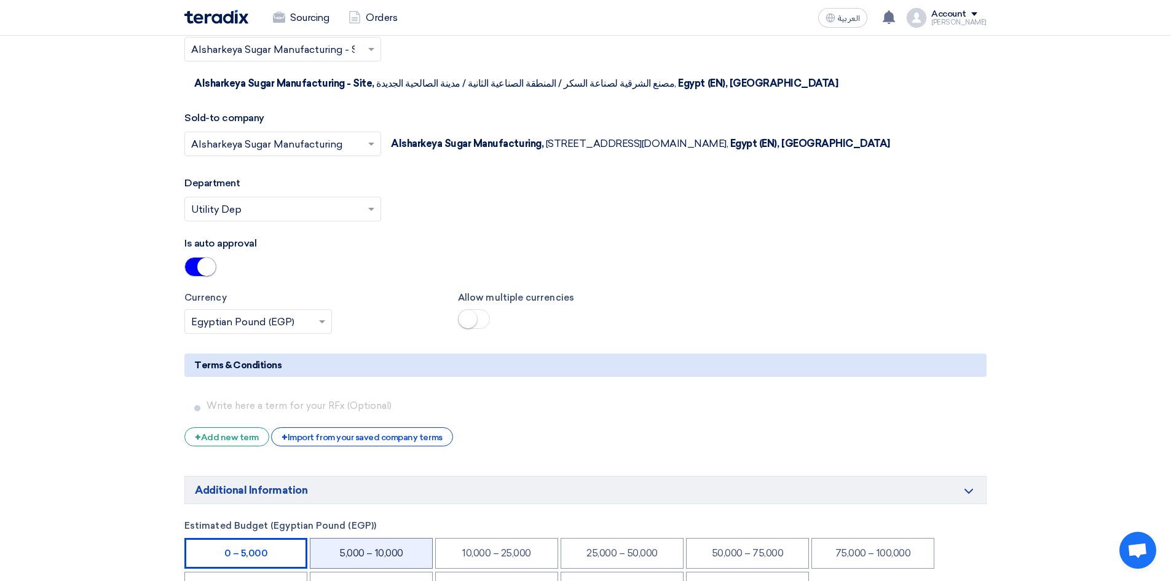
click at [397, 553] on li "5,000 – 10,000" at bounding box center [371, 553] width 123 height 31
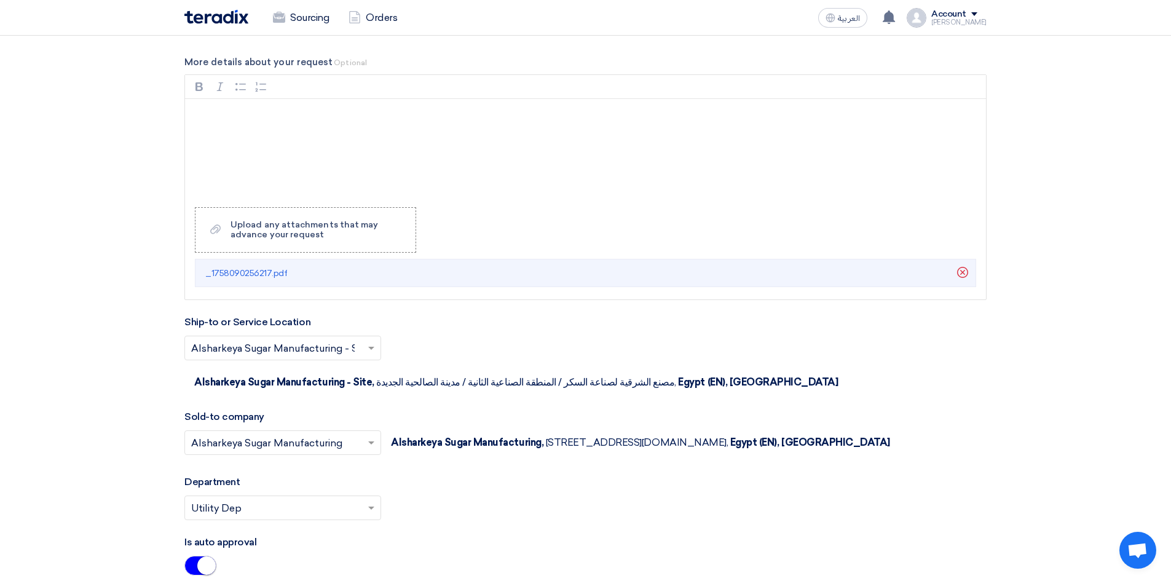
scroll to position [1152, 0]
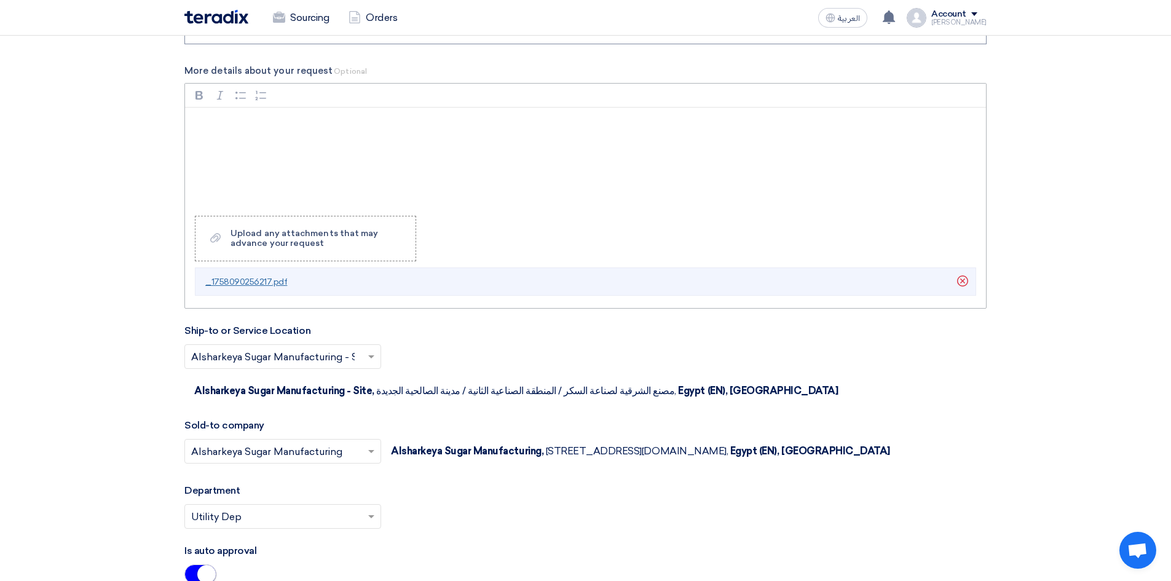
click at [280, 275] on link "_1758090256217.pdf" at bounding box center [246, 281] width 82 height 15
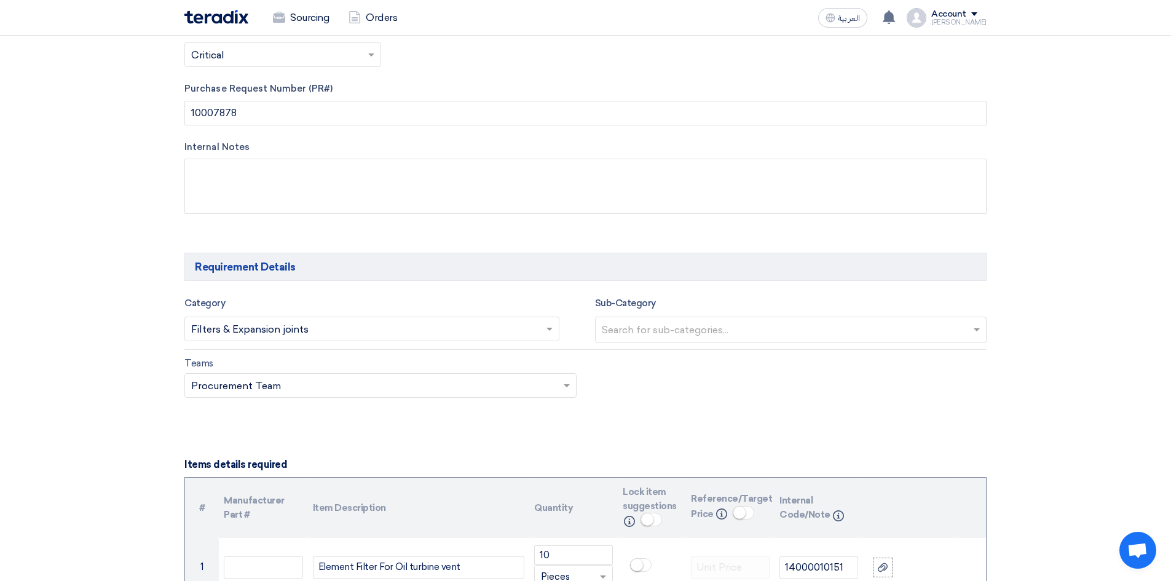
scroll to position [537, 0]
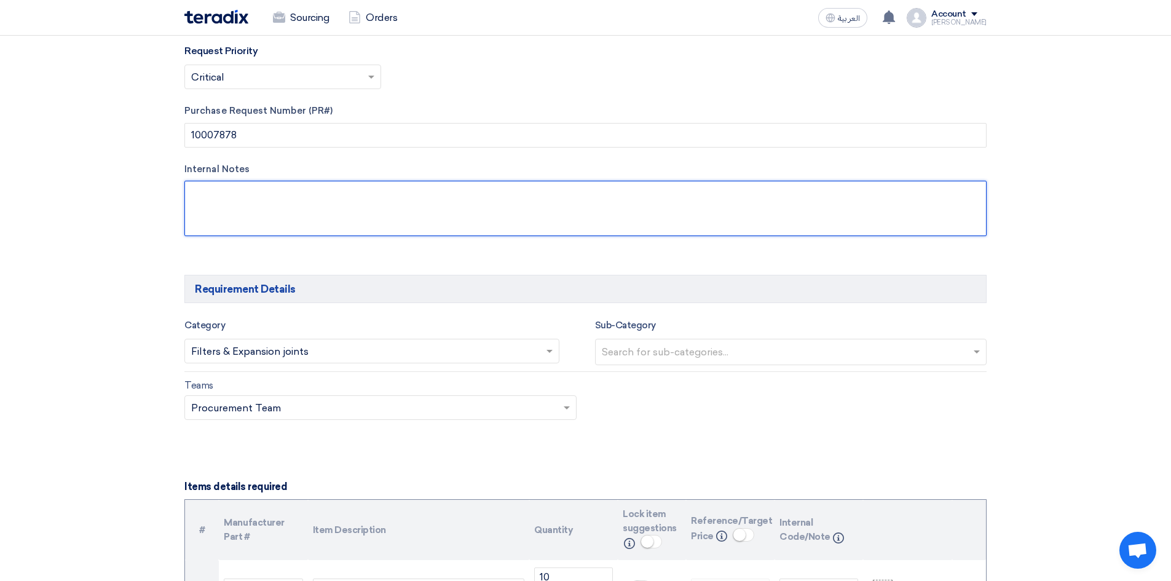
click at [243, 202] on textarea at bounding box center [585, 208] width 802 height 55
type textarea "f"
click at [255, 197] on textarea at bounding box center [585, 208] width 802 height 55
click at [328, 200] on textarea at bounding box center [585, 208] width 802 height 55
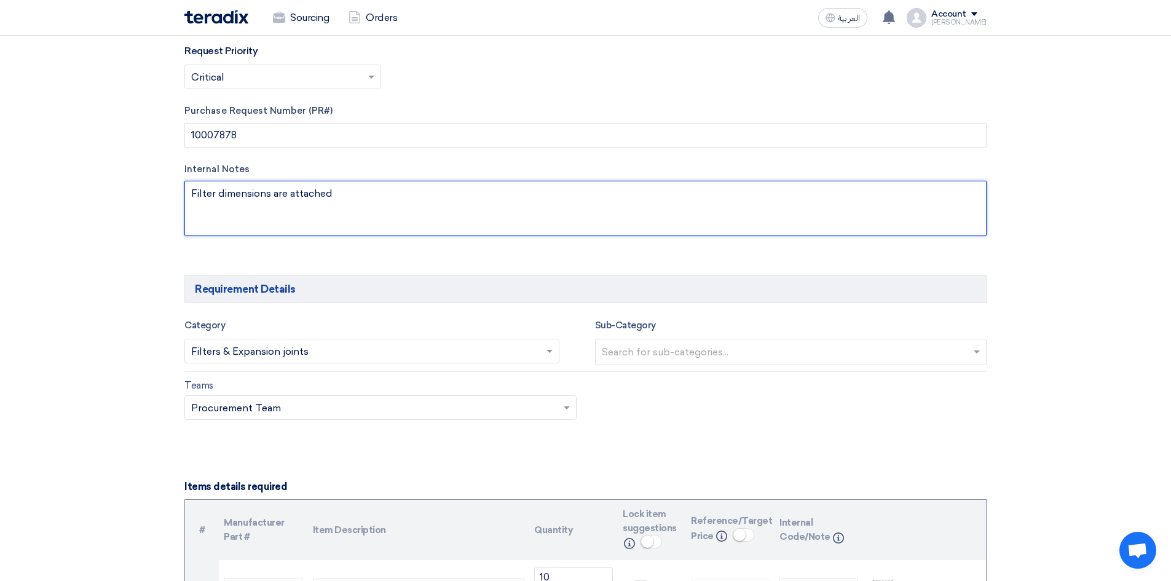
click at [330, 199] on textarea at bounding box center [585, 208] width 802 height 55
drag, startPoint x: 191, startPoint y: 191, endPoint x: 398, endPoint y: 204, distance: 207.7
click at [398, 204] on textarea at bounding box center [585, 208] width 802 height 55
type textarea "Filter dimensions are attached"
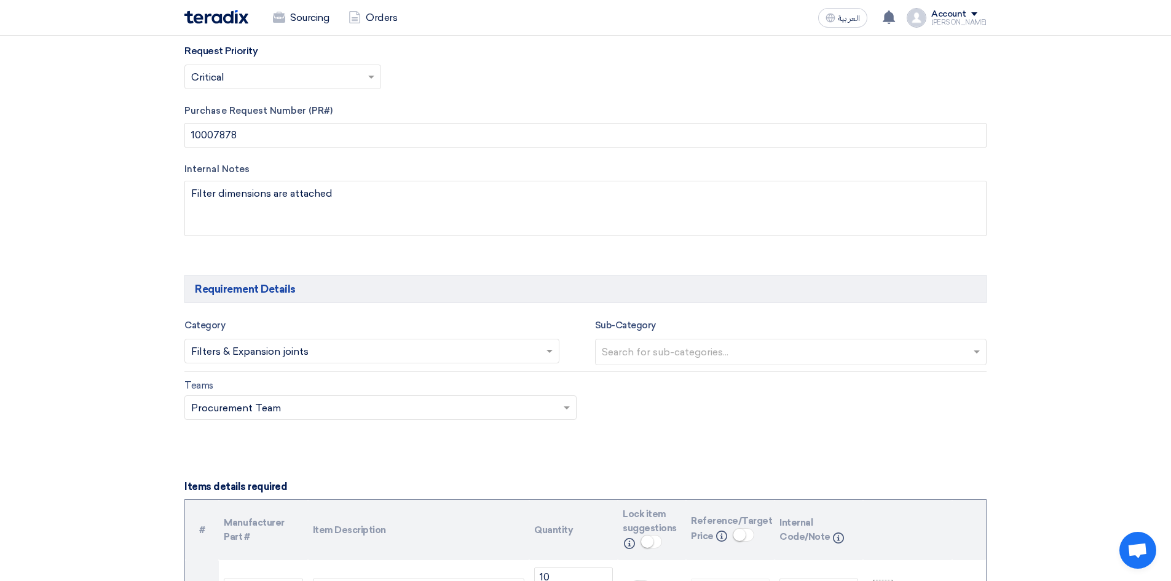
click at [391, 403] on input "text" at bounding box center [374, 409] width 366 height 20
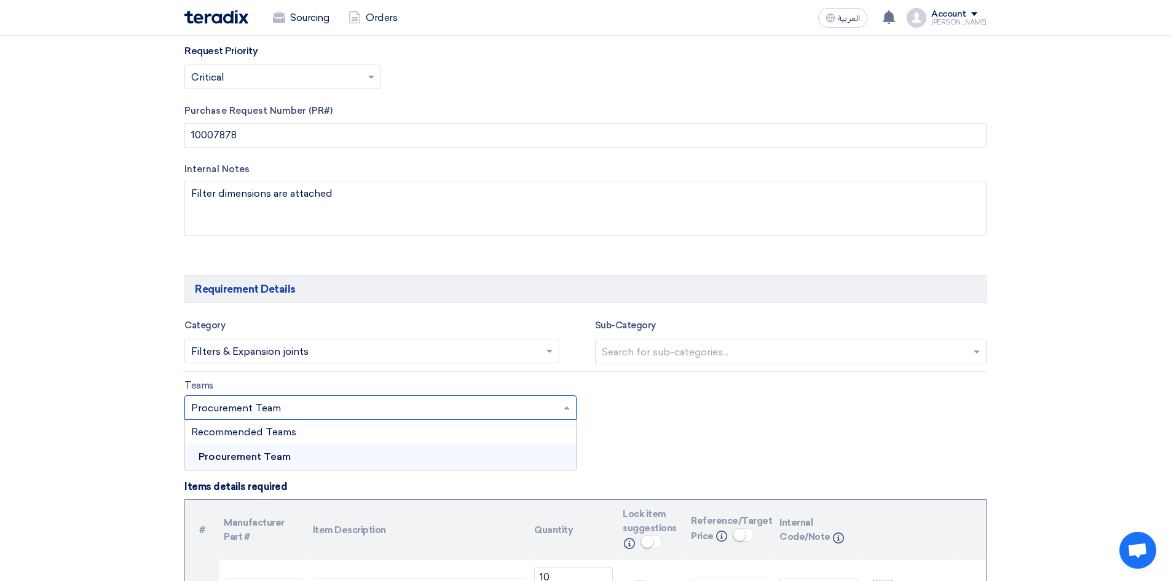
click at [414, 322] on div "Category Search for services... × Filters & Expansion joints ×" at bounding box center [371, 341] width 375 height 47
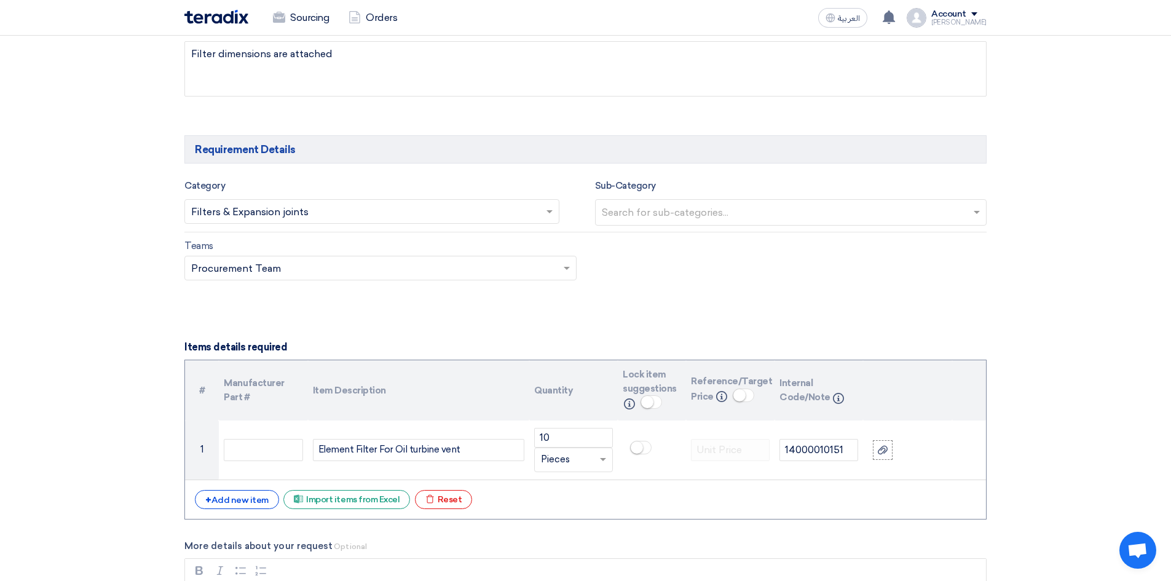
scroll to position [738, 0]
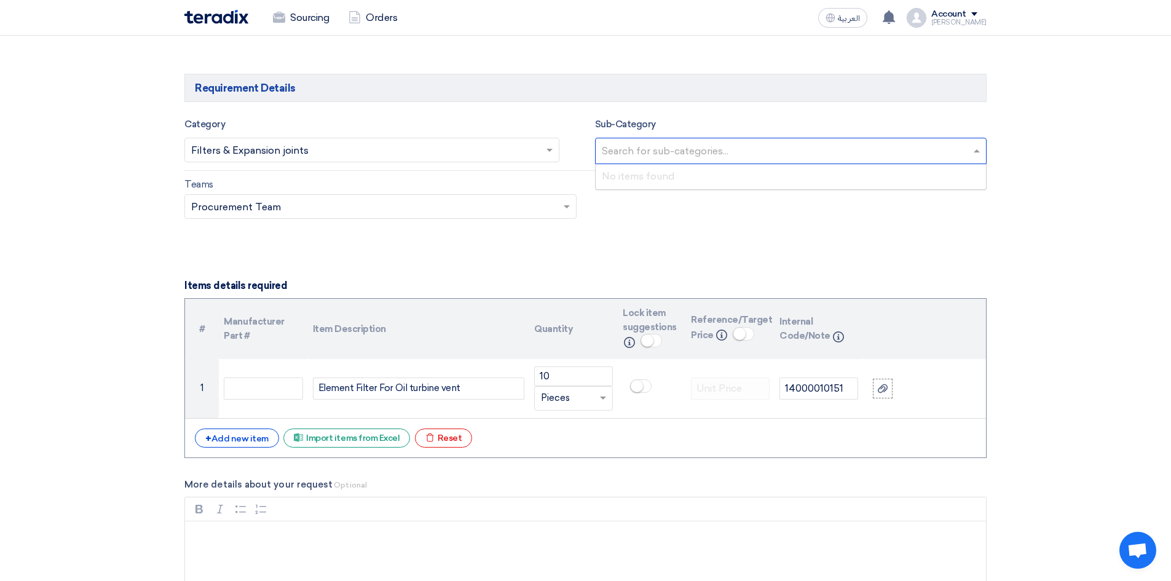
click at [617, 157] on input "text" at bounding box center [793, 152] width 382 height 20
click at [496, 226] on div "Teams Teams.. × Procurement Team ×" at bounding box center [585, 206] width 821 height 58
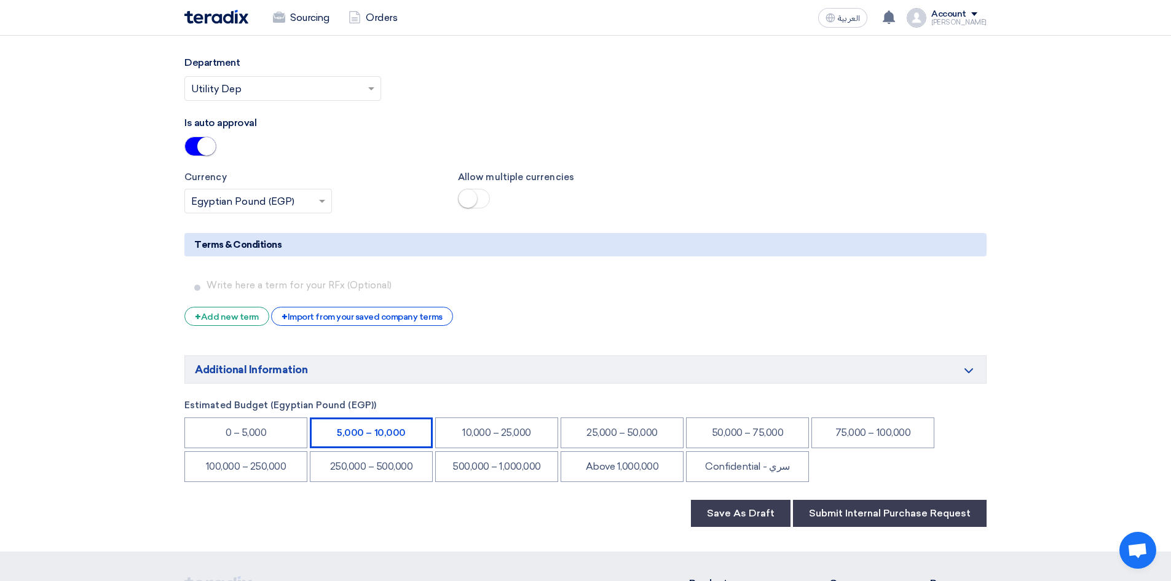
scroll to position [1599, 0]
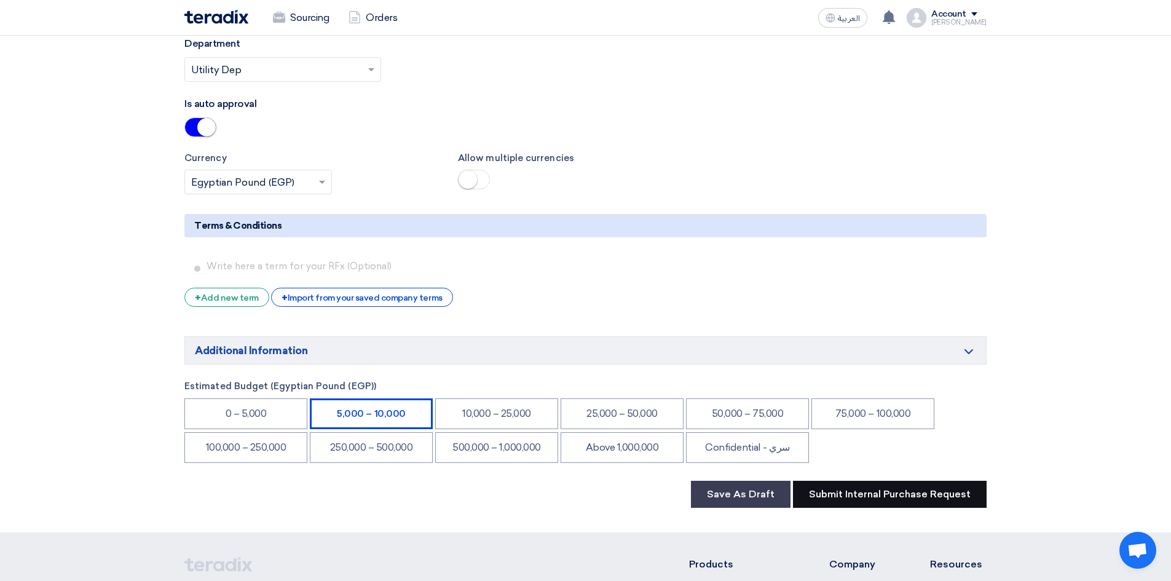
click at [830, 501] on button "Submit Internal Purchase Request" at bounding box center [890, 494] width 194 height 27
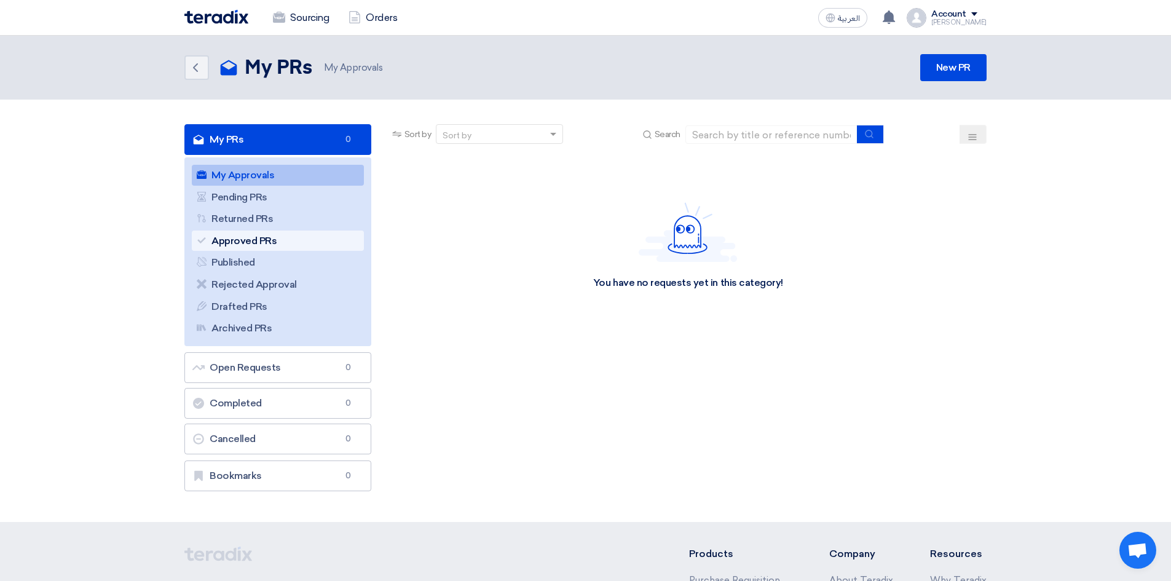
click at [255, 247] on link "Approved PRs Approved PRs" at bounding box center [278, 241] width 172 height 21
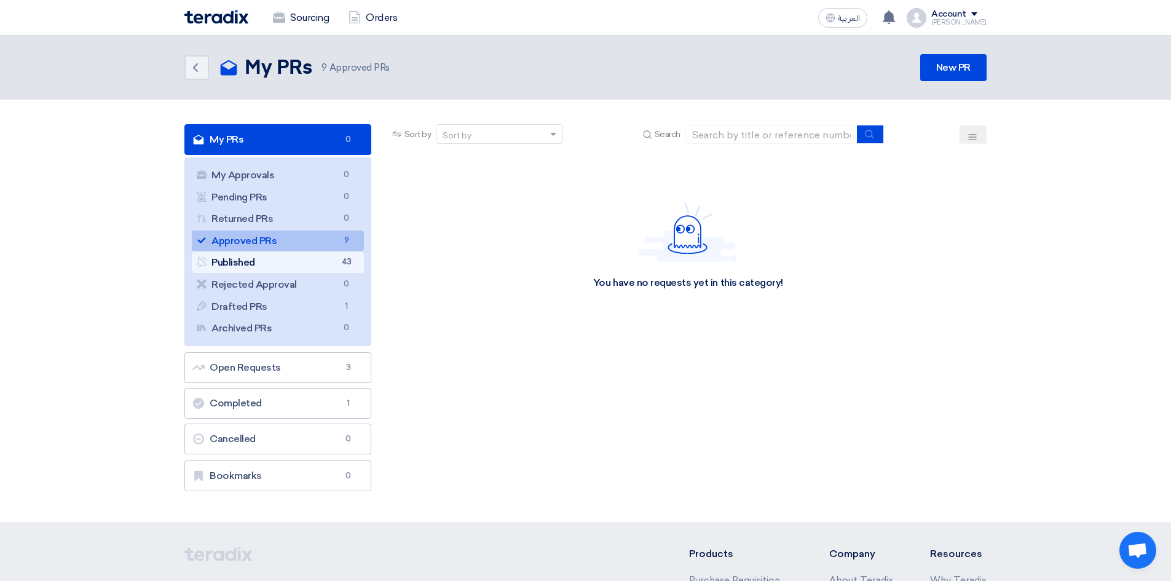
click at [256, 260] on link "Published Published 43" at bounding box center [278, 262] width 172 height 21
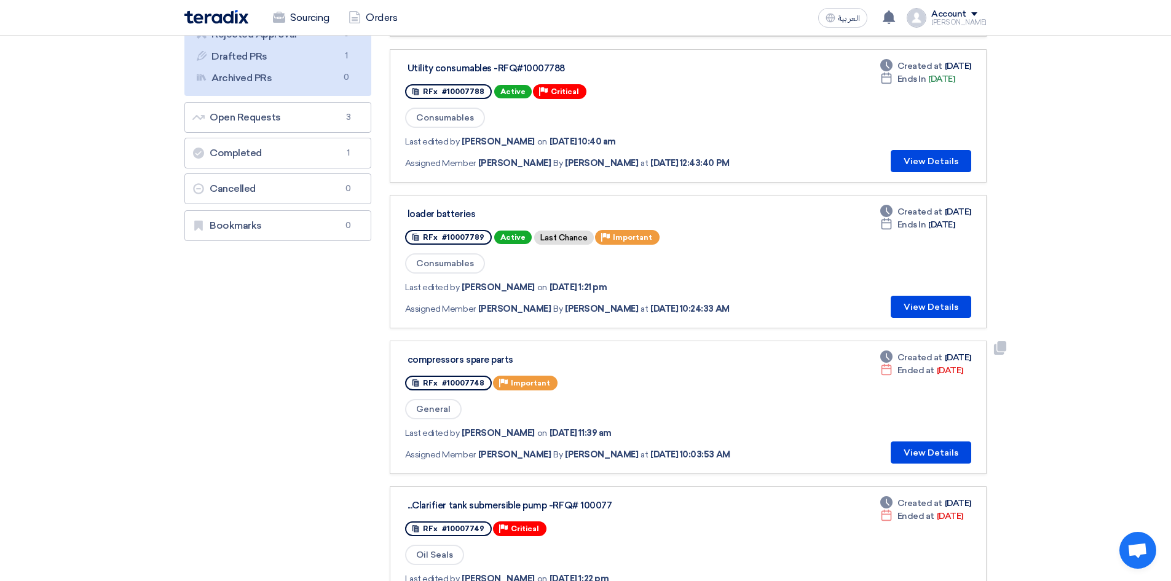
scroll to position [61, 0]
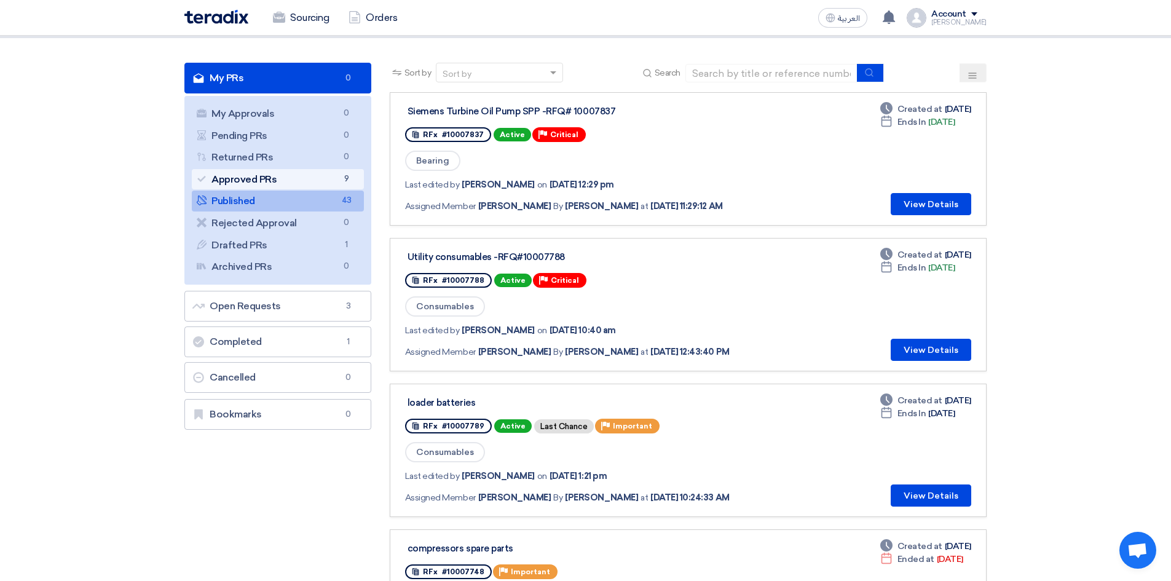
click at [249, 182] on link "Approved PRs Approved PRs 9" at bounding box center [278, 179] width 172 height 21
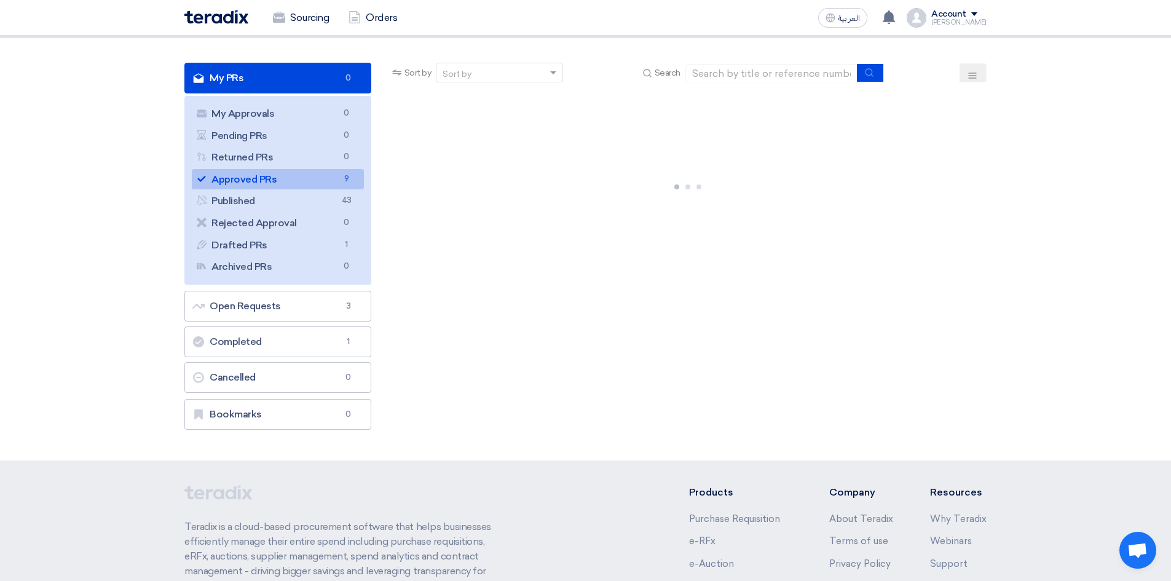
scroll to position [0, 0]
